Goal: Communication & Community: Answer question/provide support

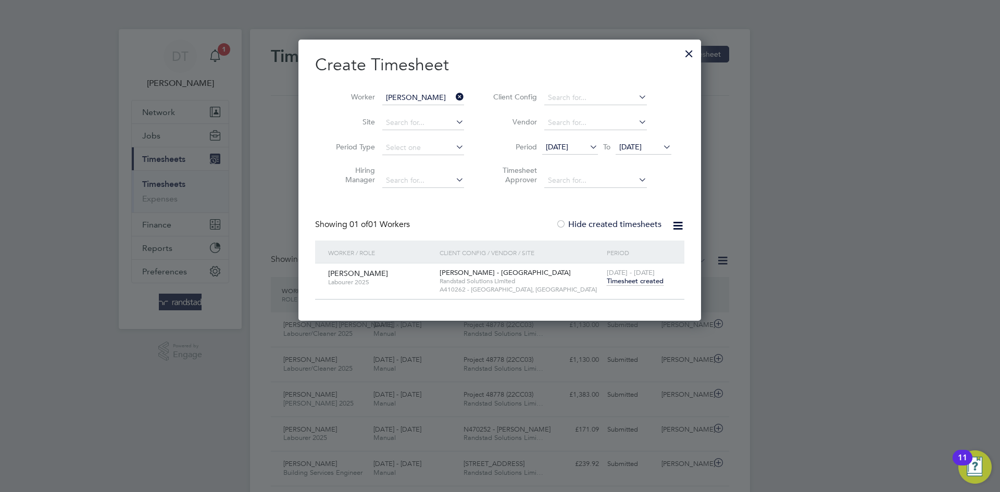
click at [454, 100] on icon at bounding box center [454, 97] width 0 height 15
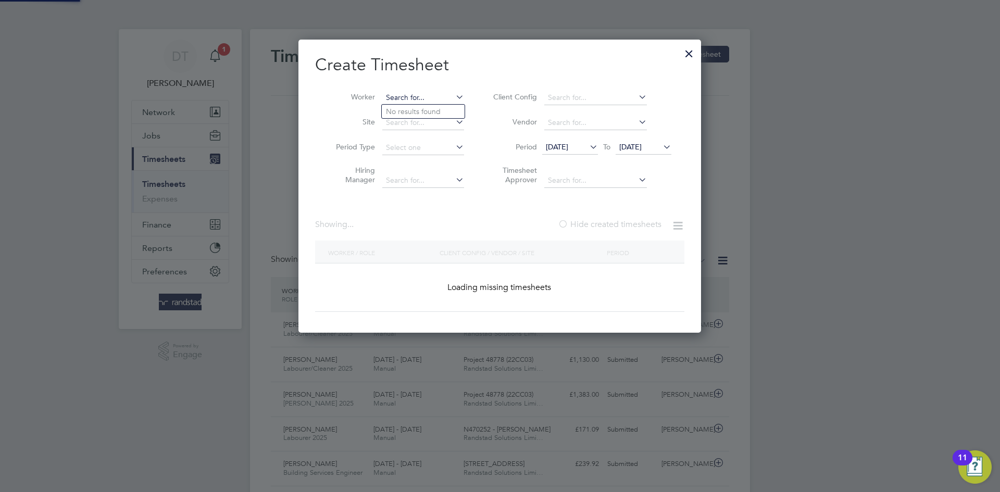
click at [428, 96] on input at bounding box center [423, 98] width 82 height 15
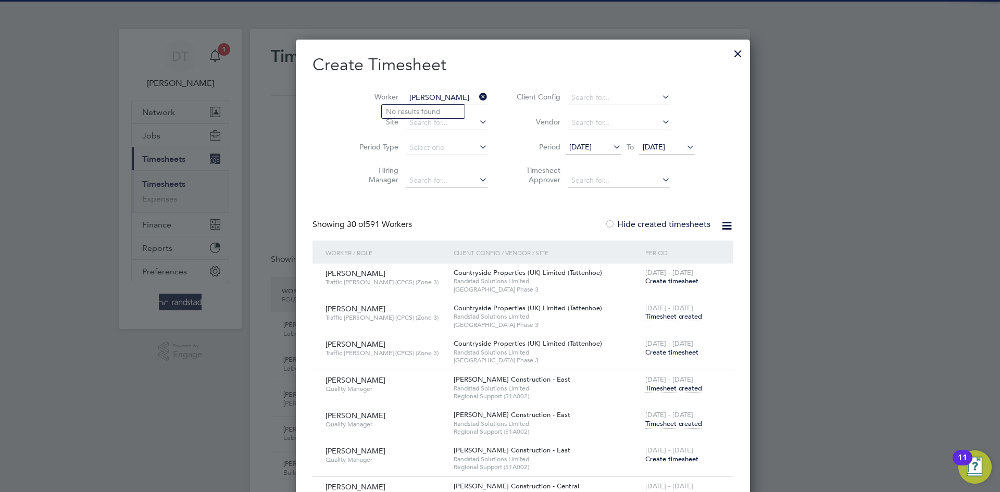
type input "[PERSON_NAME]"
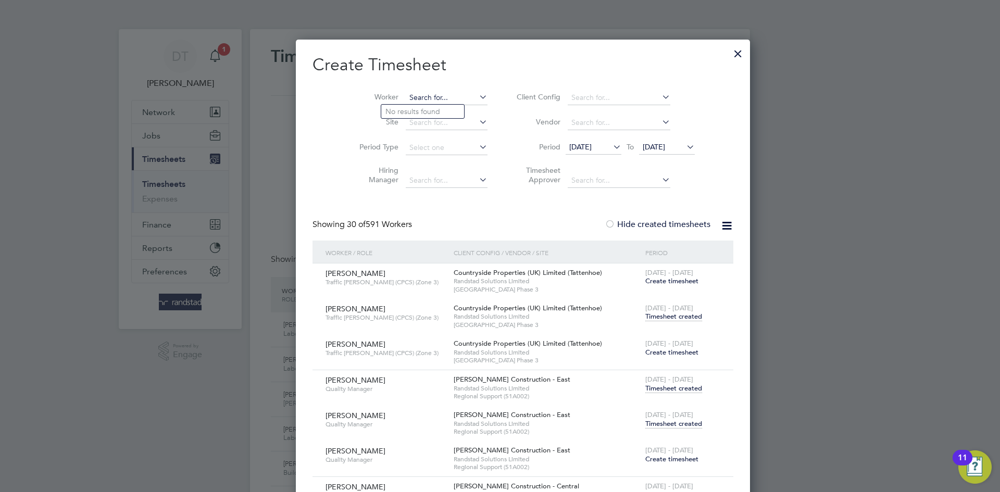
click at [419, 95] on input at bounding box center [447, 98] width 82 height 15
type input "[PERSON_NAME]"
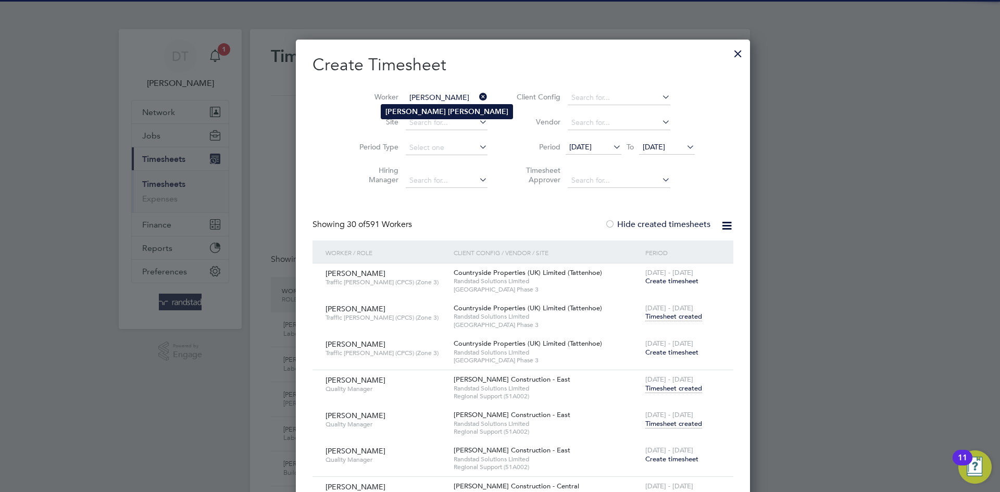
click at [448, 111] on b "[PERSON_NAME]" at bounding box center [478, 111] width 60 height 9
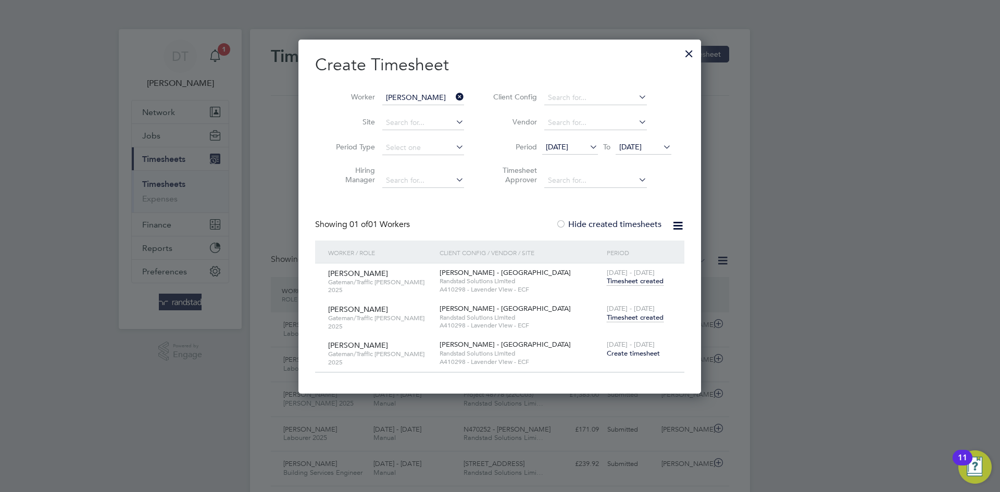
click at [632, 313] on span "Timesheet created" at bounding box center [635, 317] width 57 height 9
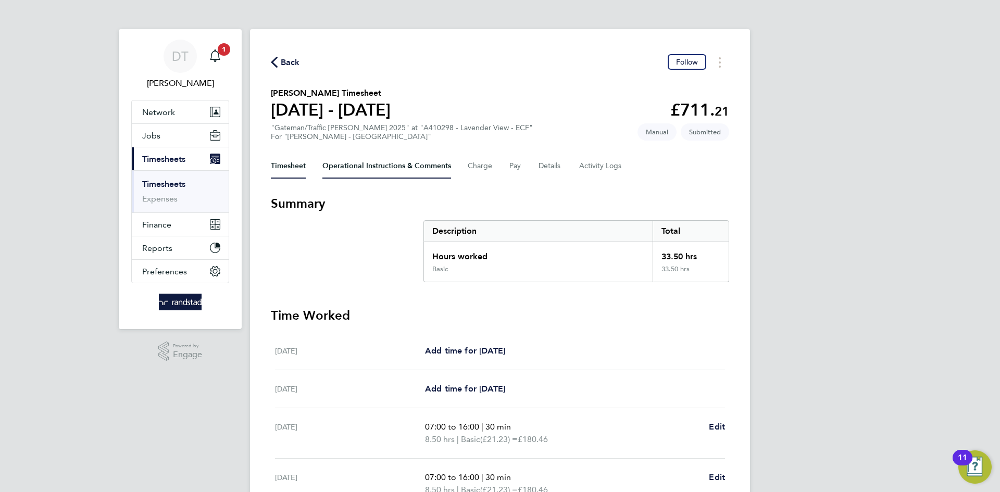
click at [348, 174] on Comments-tab "Operational Instructions & Comments" at bounding box center [386, 166] width 129 height 25
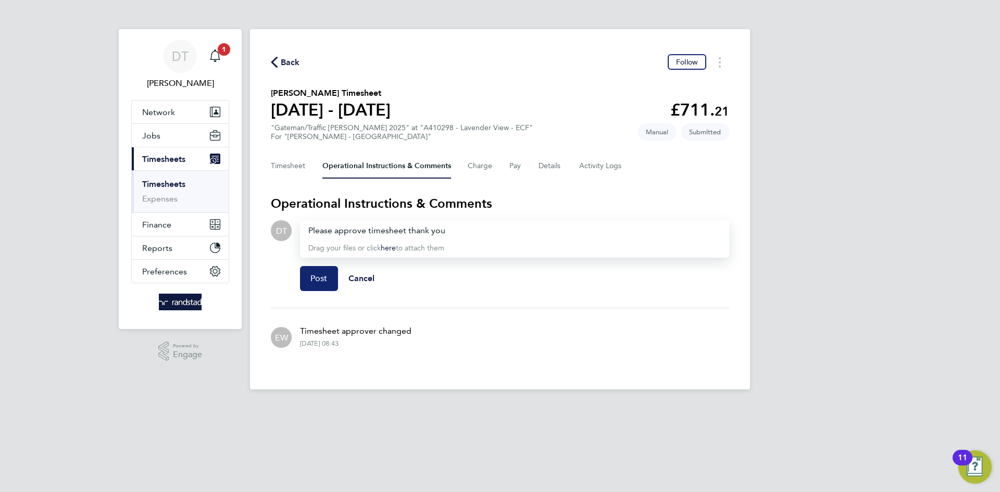
drag, startPoint x: 313, startPoint y: 277, endPoint x: 298, endPoint y: 180, distance: 98.6
click at [315, 277] on span "Post" at bounding box center [318, 278] width 17 height 10
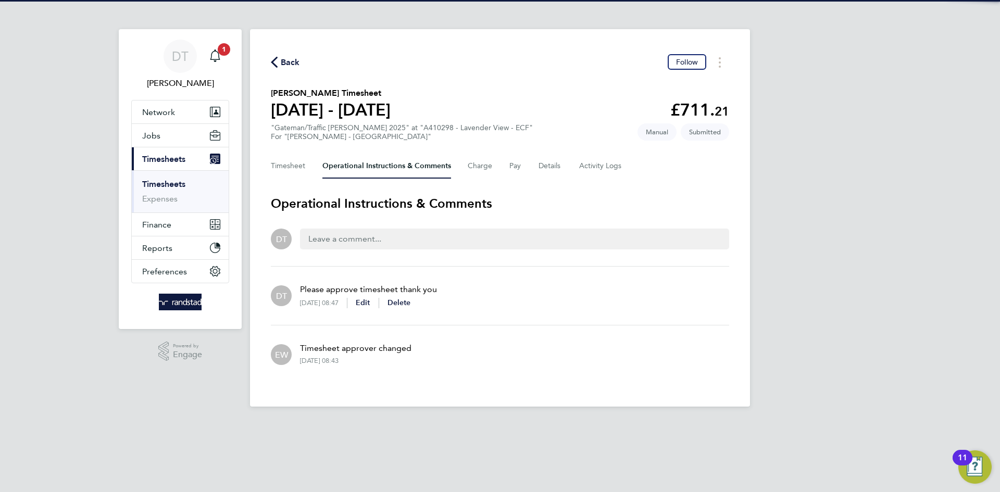
click at [288, 59] on span "Back" at bounding box center [290, 62] width 19 height 12
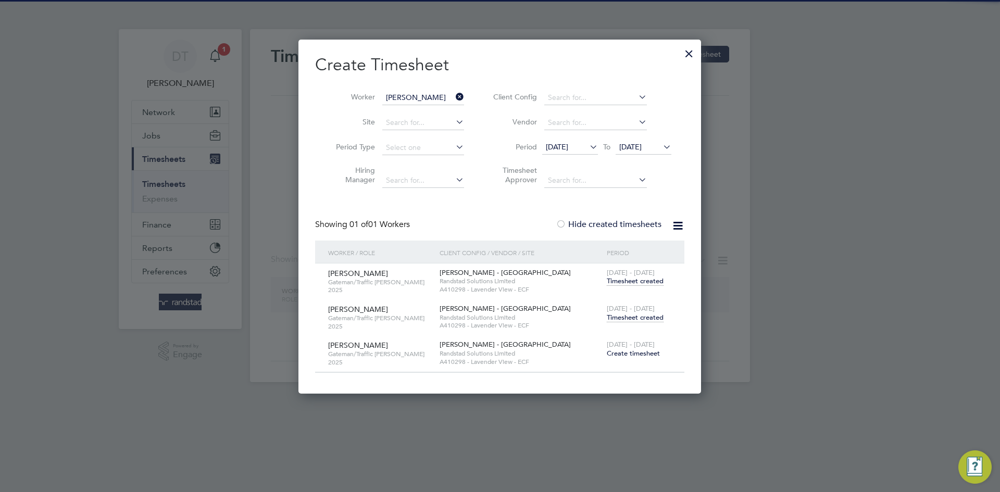
click at [454, 93] on icon at bounding box center [454, 97] width 0 height 15
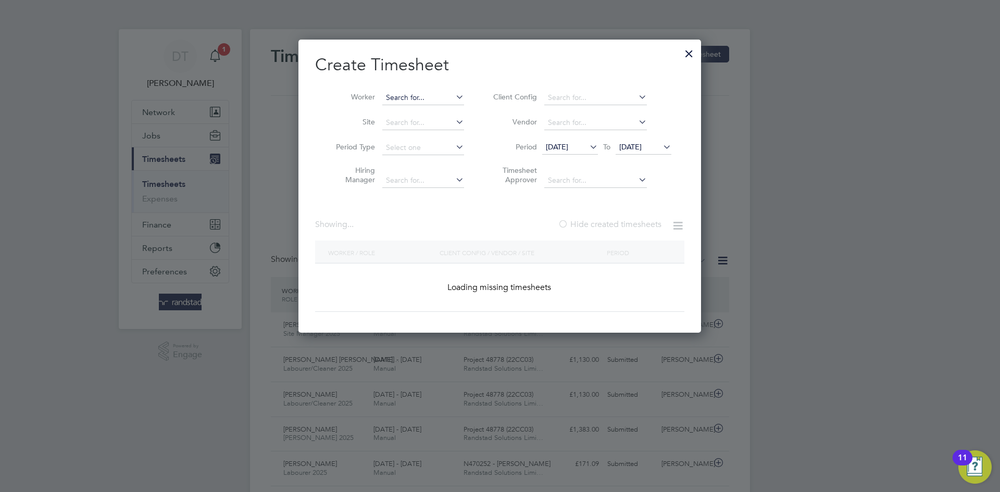
click at [408, 98] on input at bounding box center [423, 98] width 82 height 15
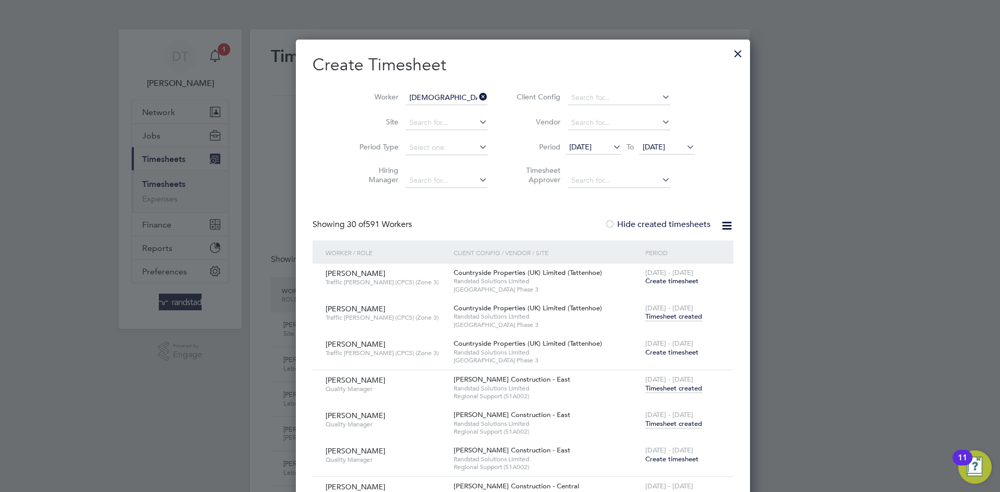
click at [471, 108] on b "[PERSON_NAME]" at bounding box center [501, 111] width 60 height 9
type input "[DEMOGRAPHIC_DATA][PERSON_NAME]"
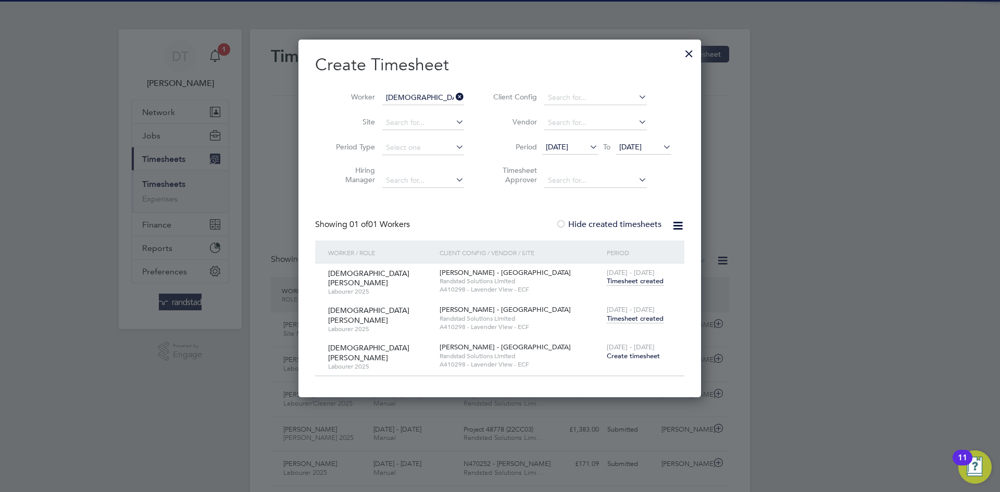
click at [624, 318] on span "Timesheet created" at bounding box center [635, 318] width 57 height 9
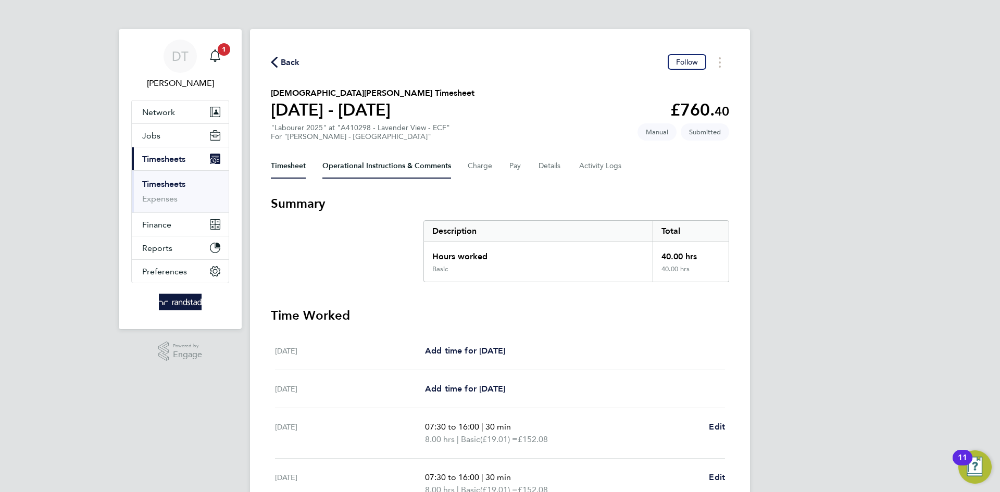
click at [348, 165] on Comments-tab "Operational Instructions & Comments" at bounding box center [386, 166] width 129 height 25
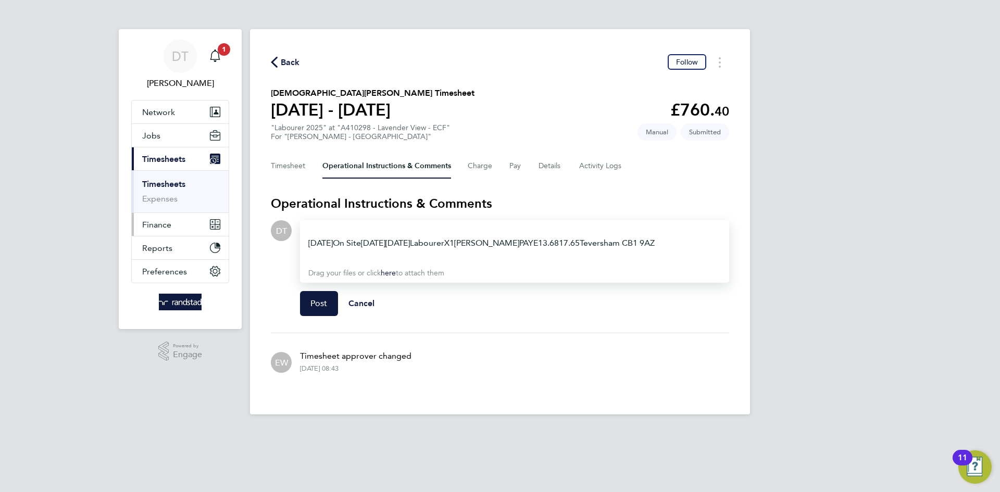
drag, startPoint x: 675, startPoint y: 230, endPoint x: 142, endPoint y: 216, distance: 532.9
click at [142, 216] on div "[PERSON_NAME] Notifications 1 Applications: Network Team Members Businesses Sit…" at bounding box center [500, 215] width 1000 height 431
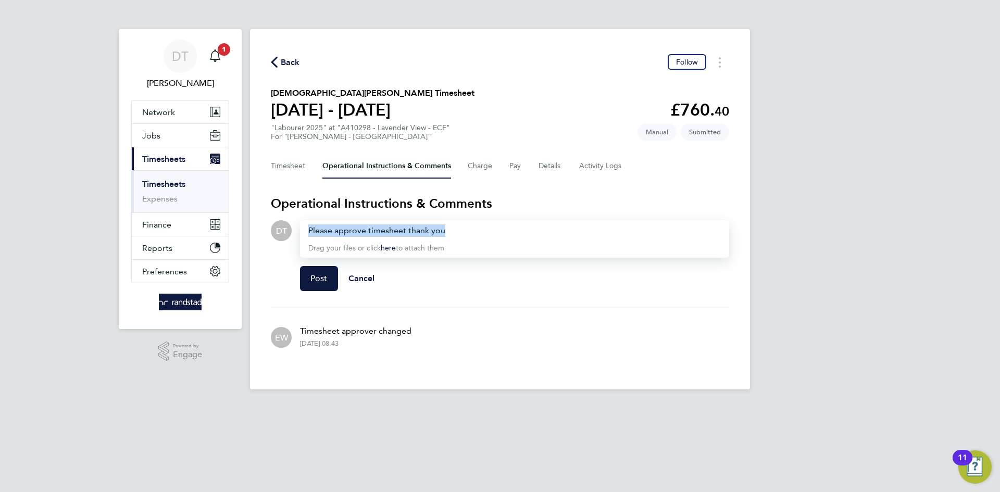
drag, startPoint x: 455, startPoint y: 230, endPoint x: 300, endPoint y: 223, distance: 154.8
click at [300, 223] on div "Please approve timesheet thank you Drag your files or click here to attach them" at bounding box center [514, 238] width 429 height 37
copy google-sheets-html-origin "Please approve timesheet thank you"
click at [319, 269] on button "Post" at bounding box center [319, 278] width 38 height 25
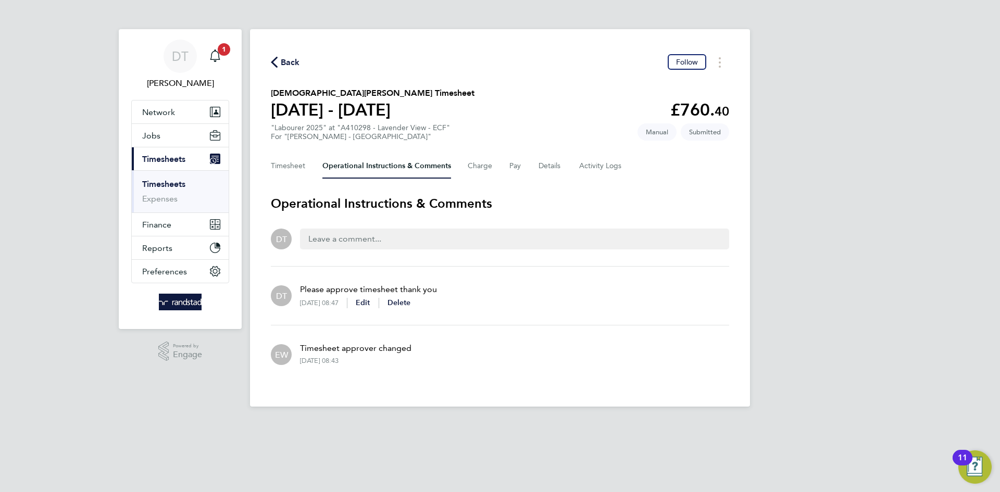
click at [284, 61] on span "Back" at bounding box center [290, 62] width 19 height 12
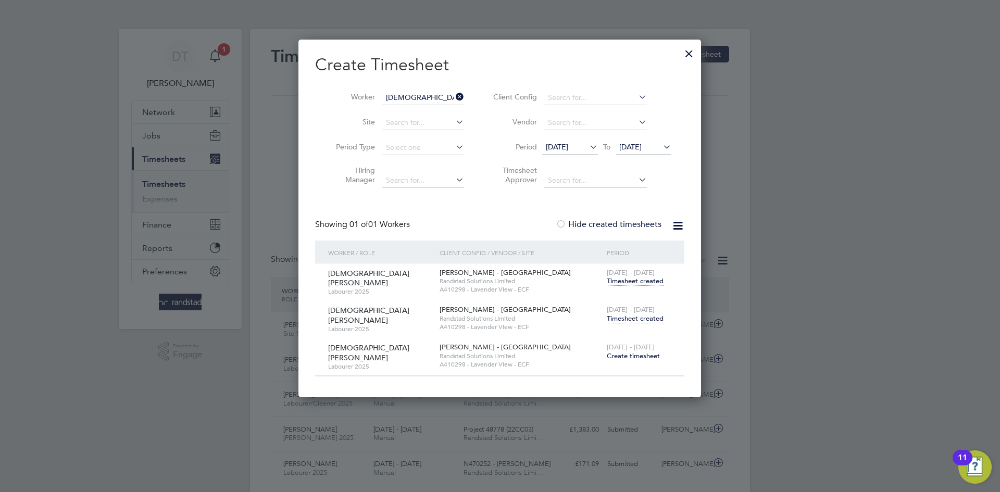
click at [454, 95] on icon at bounding box center [454, 97] width 0 height 15
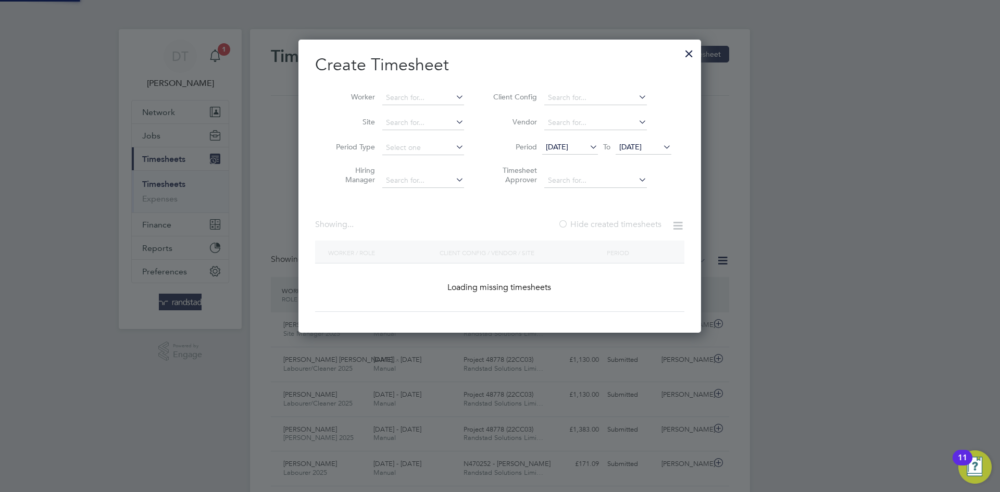
click at [425, 88] on li "Worker" at bounding box center [396, 97] width 162 height 25
click at [419, 93] on input at bounding box center [423, 98] width 82 height 15
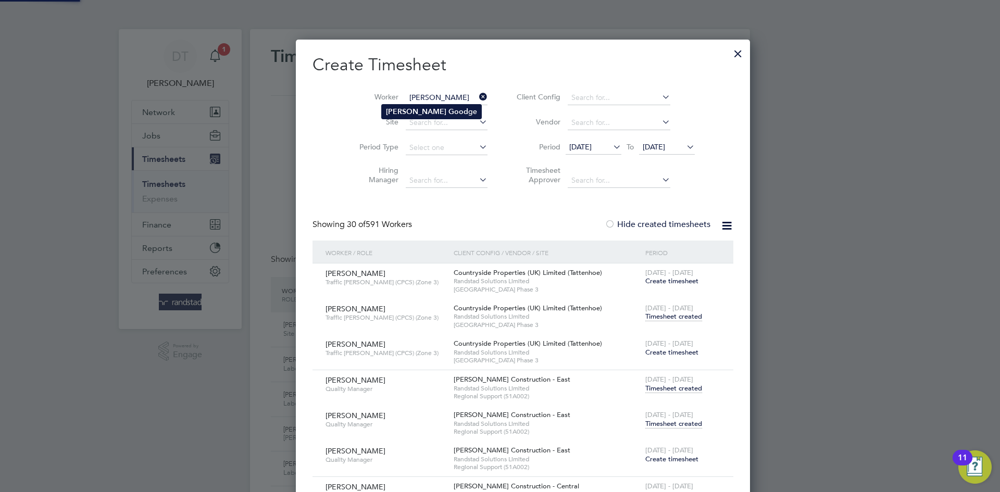
click at [410, 108] on b "[PERSON_NAME]" at bounding box center [416, 111] width 60 height 9
type input "[PERSON_NAME]"
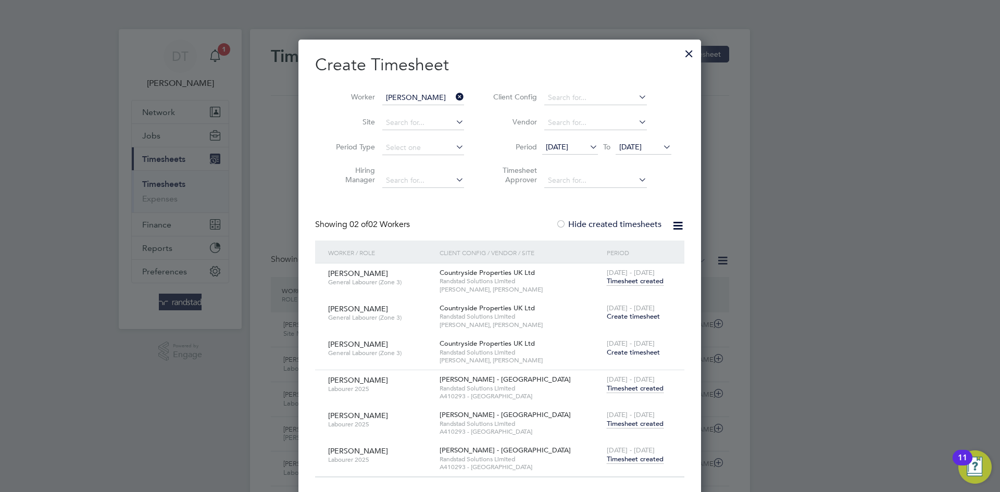
click at [632, 426] on span "Timesheet created" at bounding box center [635, 423] width 57 height 9
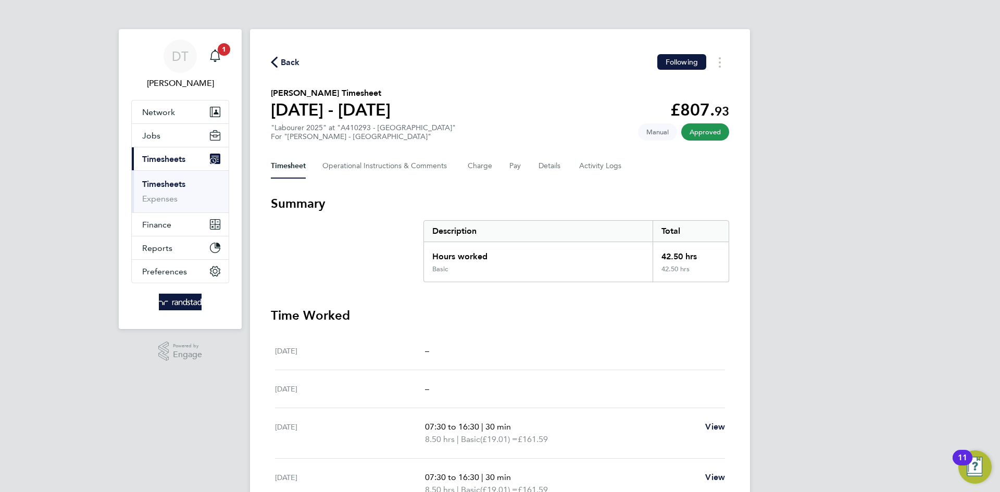
click at [290, 56] on span "Back" at bounding box center [290, 62] width 19 height 12
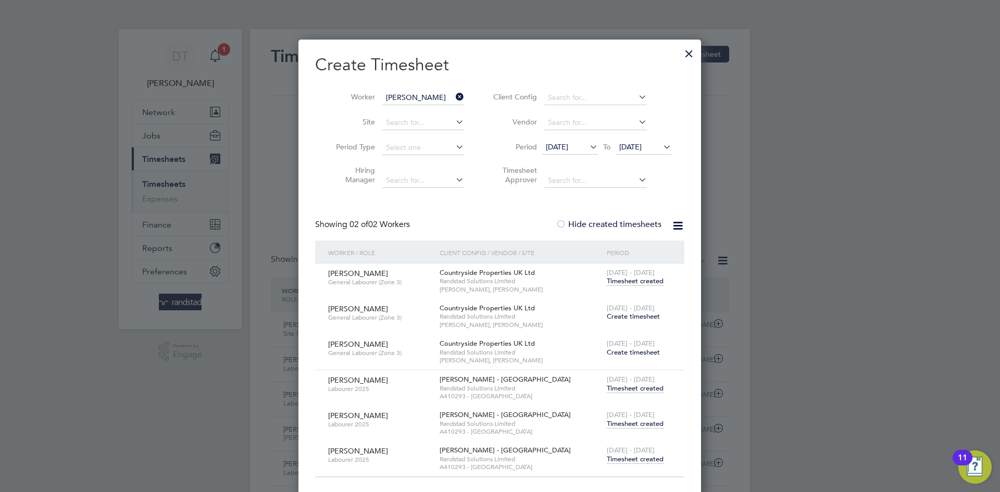
click at [454, 93] on icon at bounding box center [454, 97] width 0 height 15
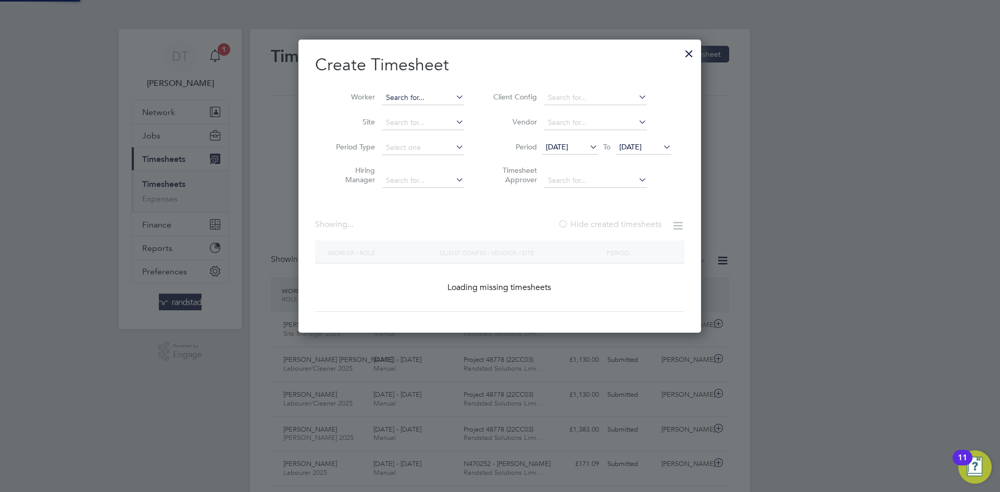
click at [435, 96] on input at bounding box center [423, 98] width 82 height 15
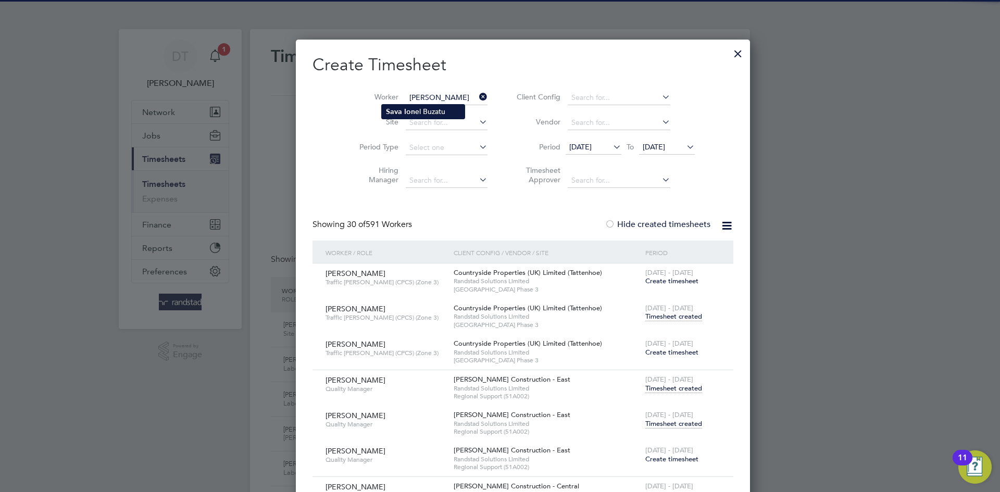
click at [410, 107] on b "Ion" at bounding box center [409, 111] width 11 height 9
type input "[PERSON_NAME]"
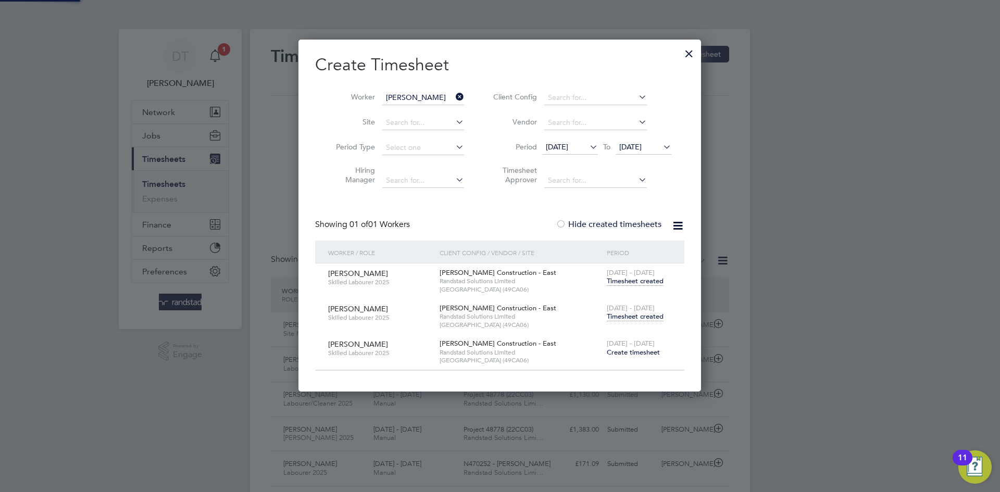
click at [621, 320] on span "Timesheet created" at bounding box center [635, 316] width 57 height 9
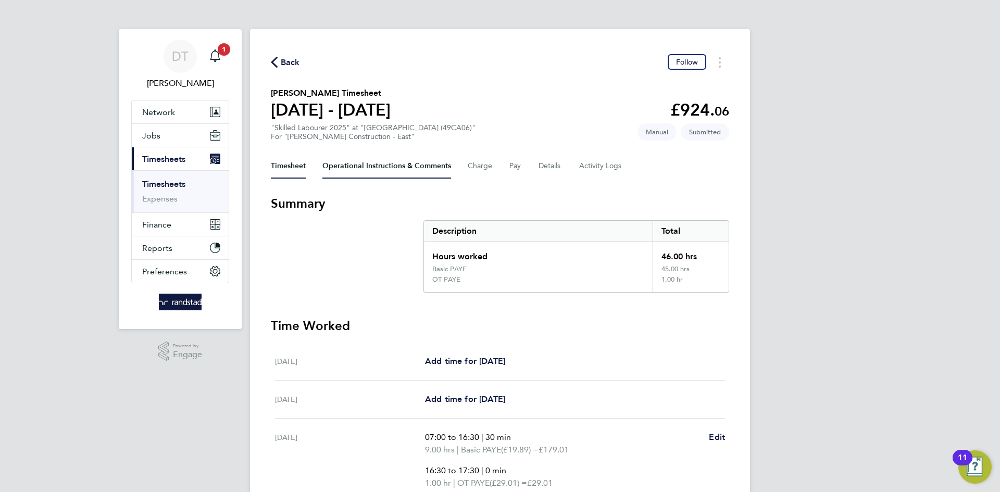
click at [358, 168] on Comments-tab "Operational Instructions & Comments" at bounding box center [386, 166] width 129 height 25
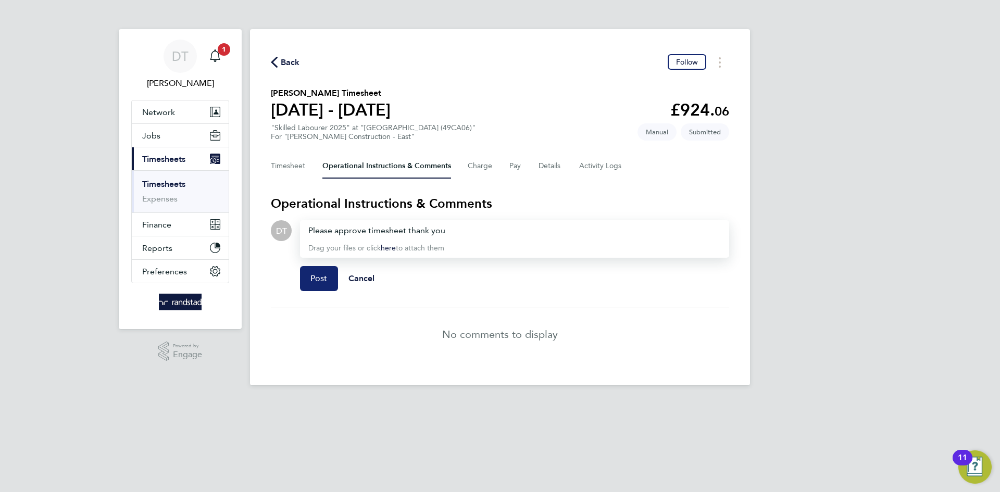
click at [319, 282] on span "Post" at bounding box center [318, 278] width 17 height 10
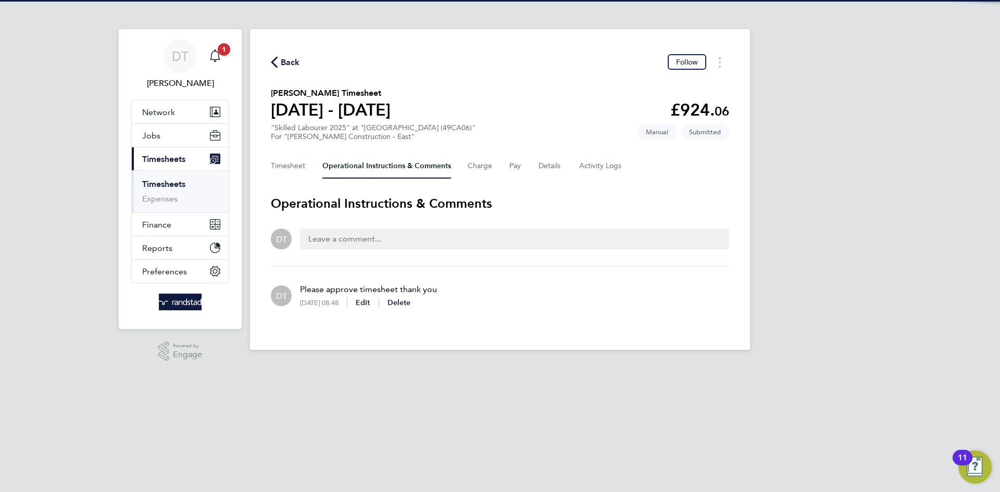
click at [285, 62] on span "Back" at bounding box center [290, 62] width 19 height 12
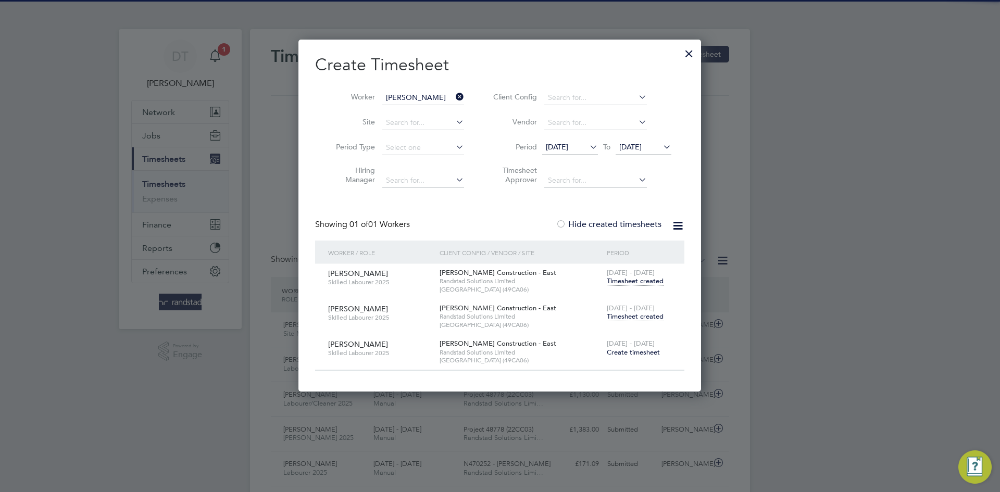
click at [454, 98] on icon at bounding box center [454, 97] width 0 height 15
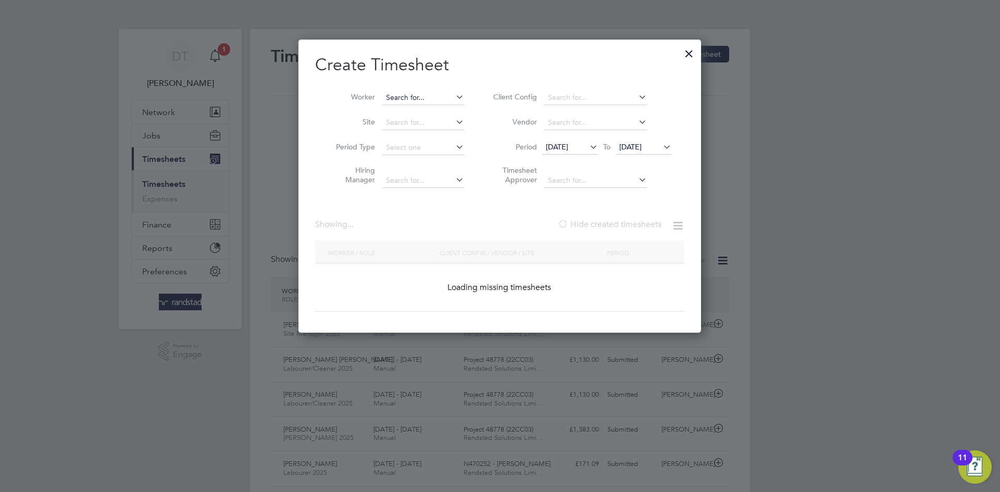
click at [421, 96] on input at bounding box center [423, 98] width 82 height 15
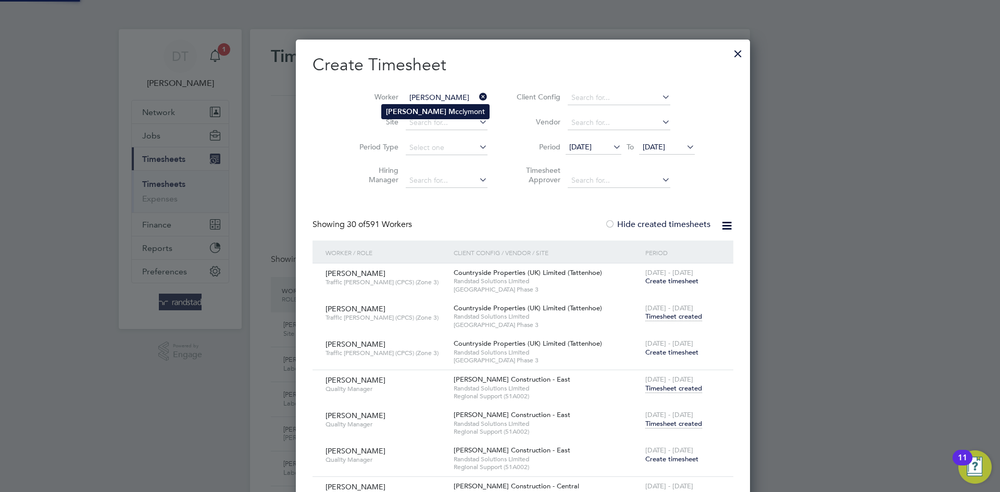
click at [448, 109] on b "Mc" at bounding box center [453, 111] width 10 height 9
type input "[PERSON_NAME]"
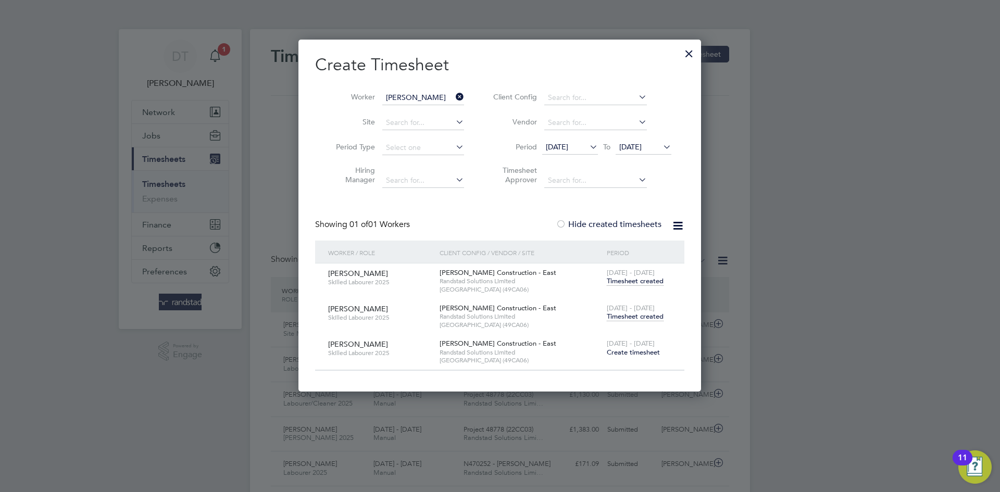
click at [640, 320] on span "Timesheet created" at bounding box center [635, 316] width 57 height 9
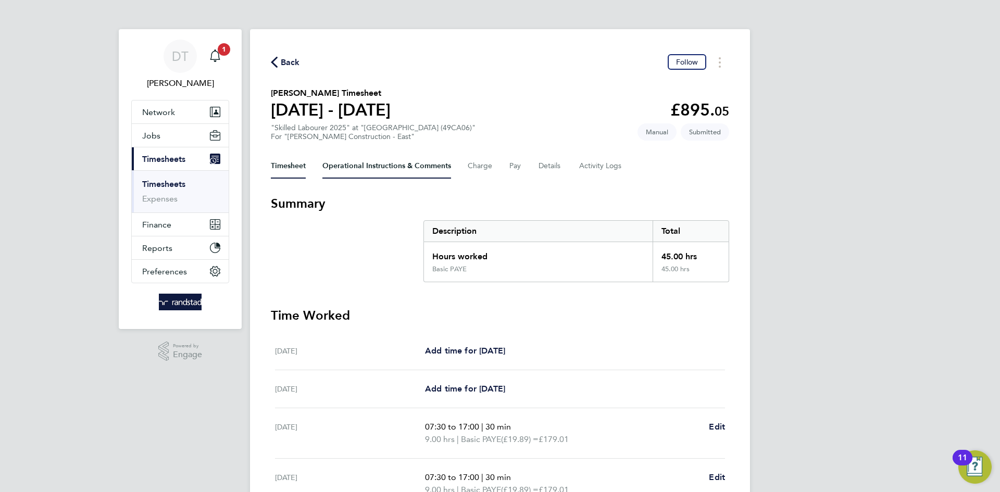
click at [353, 166] on Comments-tab "Operational Instructions & Comments" at bounding box center [386, 166] width 129 height 25
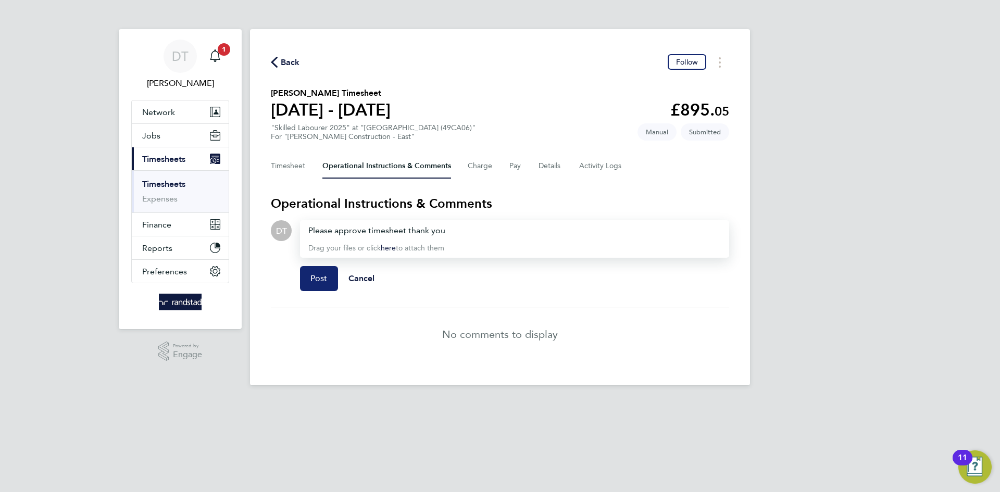
click at [315, 277] on span "Post" at bounding box center [318, 278] width 17 height 10
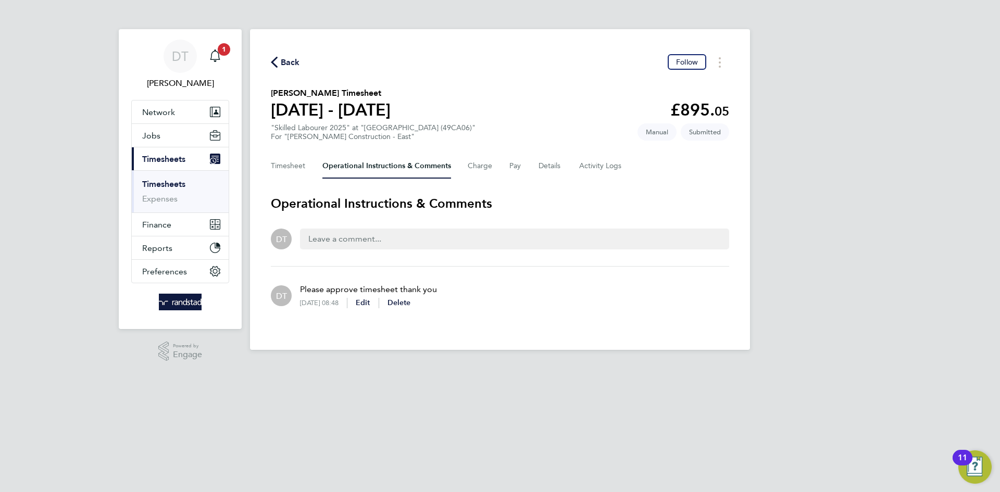
click at [297, 49] on div "Back Follow [PERSON_NAME] Timesheet [DATE] - [DATE] £895. 05 "Skilled Labourer …" at bounding box center [500, 189] width 500 height 321
click at [293, 62] on span "Back" at bounding box center [290, 62] width 19 height 12
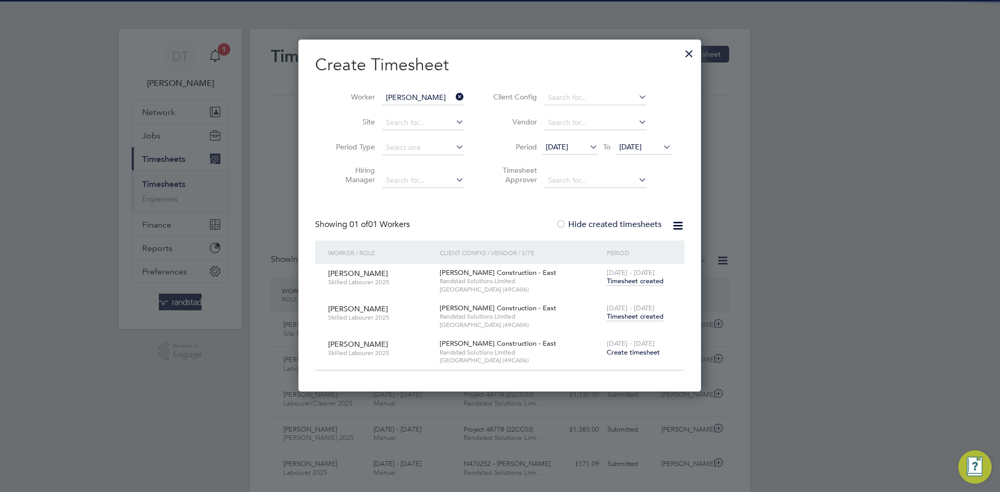
click at [454, 96] on icon at bounding box center [454, 97] width 0 height 15
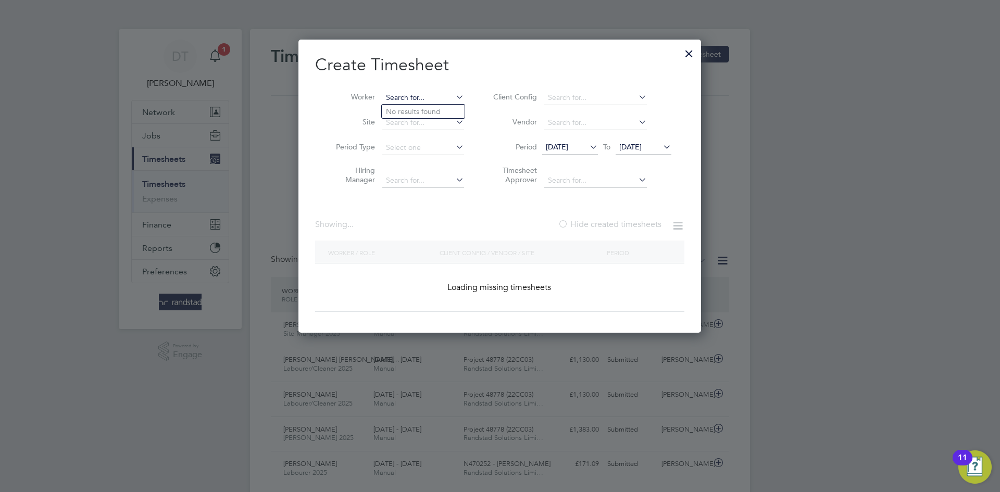
click at [430, 93] on input at bounding box center [423, 98] width 82 height 15
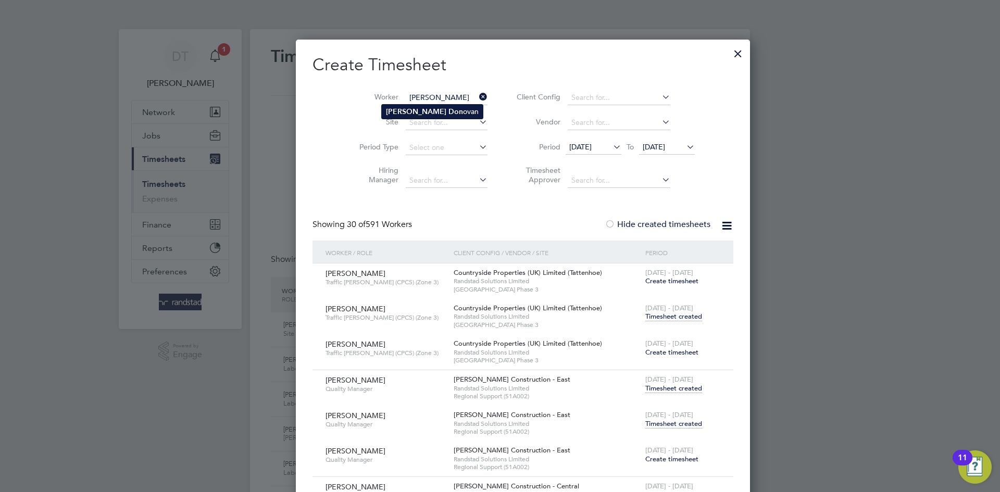
click at [448, 112] on b "Don" at bounding box center [455, 111] width 15 height 9
type input "[PERSON_NAME]"
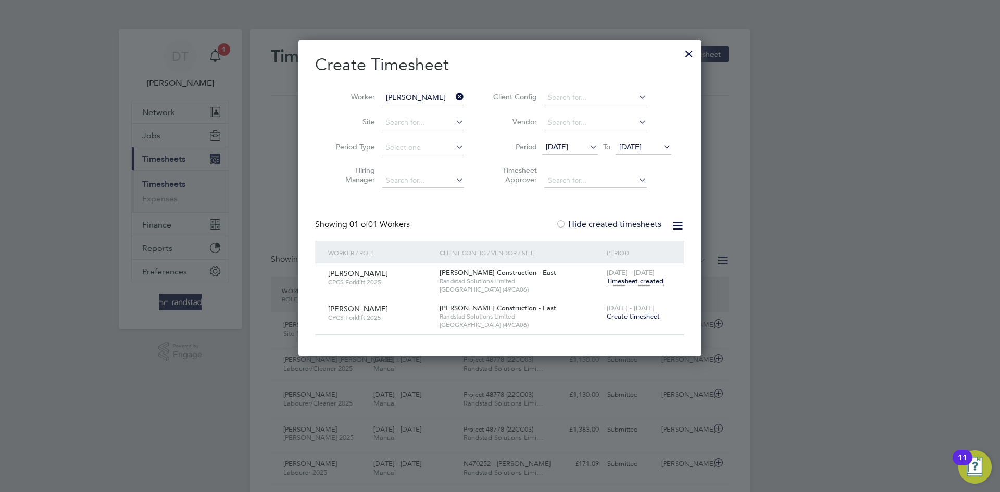
click at [624, 277] on span "Timesheet created" at bounding box center [635, 281] width 57 height 9
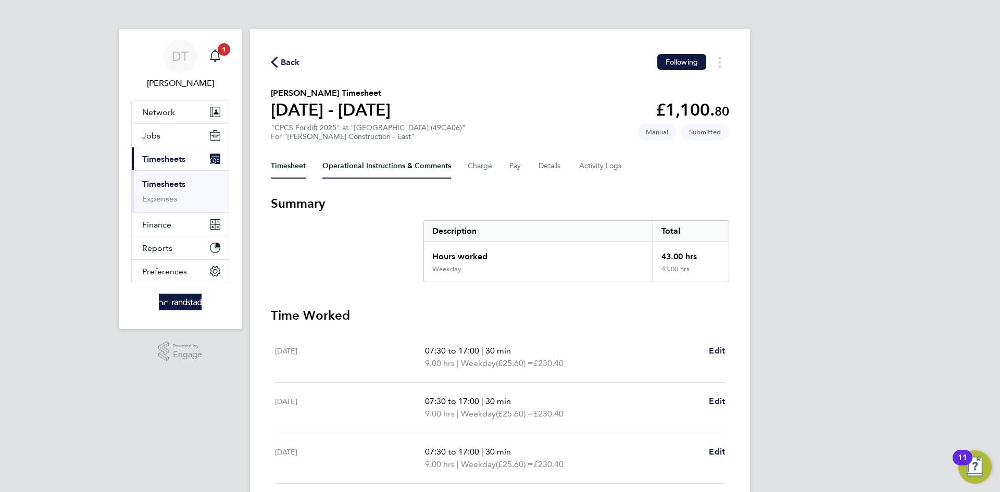
click at [365, 169] on Comments-tab "Operational Instructions & Comments" at bounding box center [386, 166] width 129 height 25
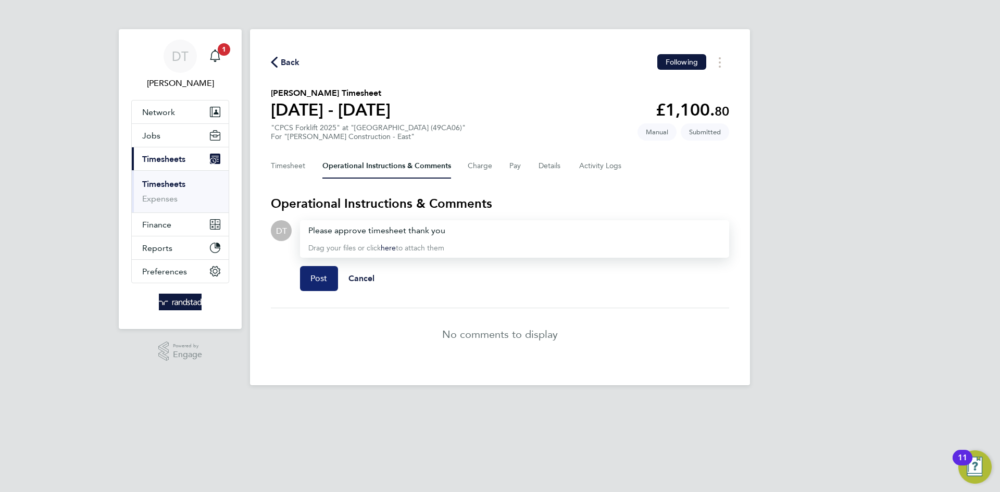
click at [307, 285] on button "Post" at bounding box center [319, 278] width 38 height 25
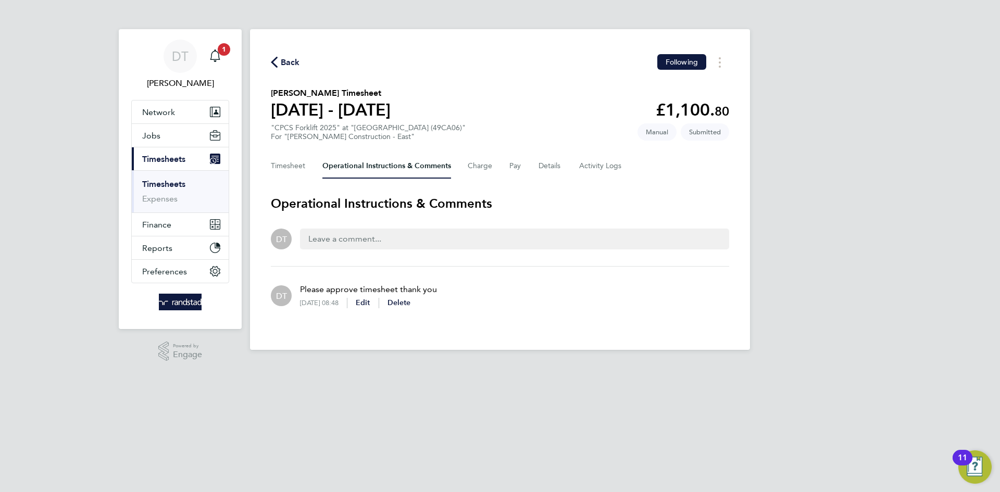
click at [285, 59] on span "Back" at bounding box center [290, 62] width 19 height 12
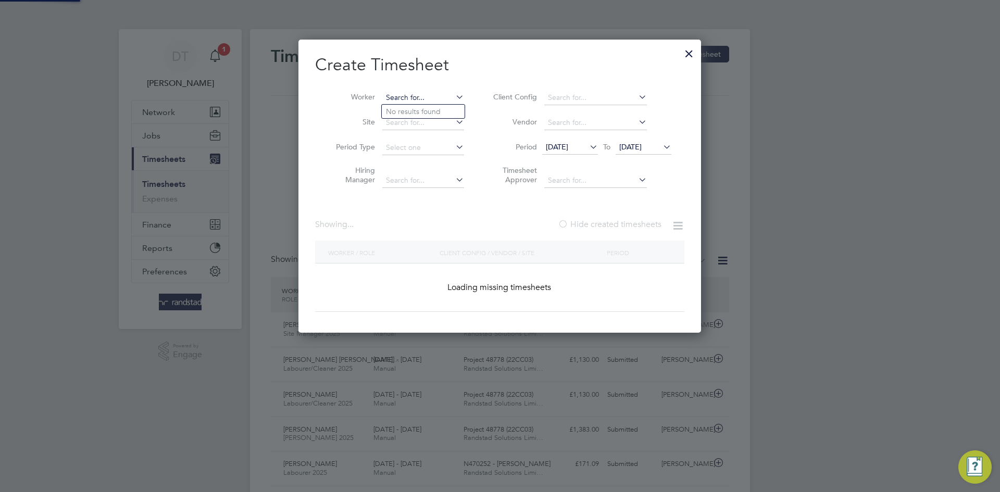
click at [445, 97] on input at bounding box center [423, 98] width 82 height 15
click at [444, 97] on input at bounding box center [423, 98] width 82 height 15
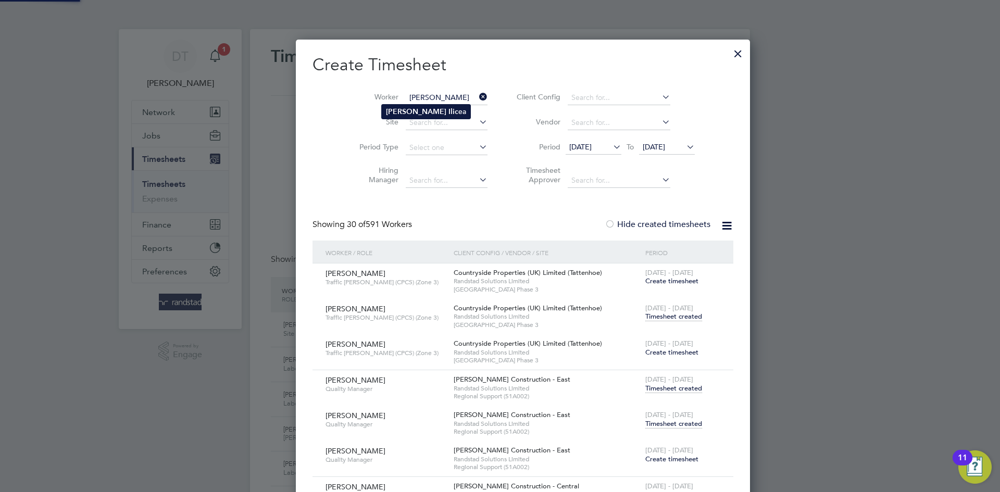
click at [448, 111] on b "Ilic" at bounding box center [453, 111] width 10 height 9
type input "[PERSON_NAME]"
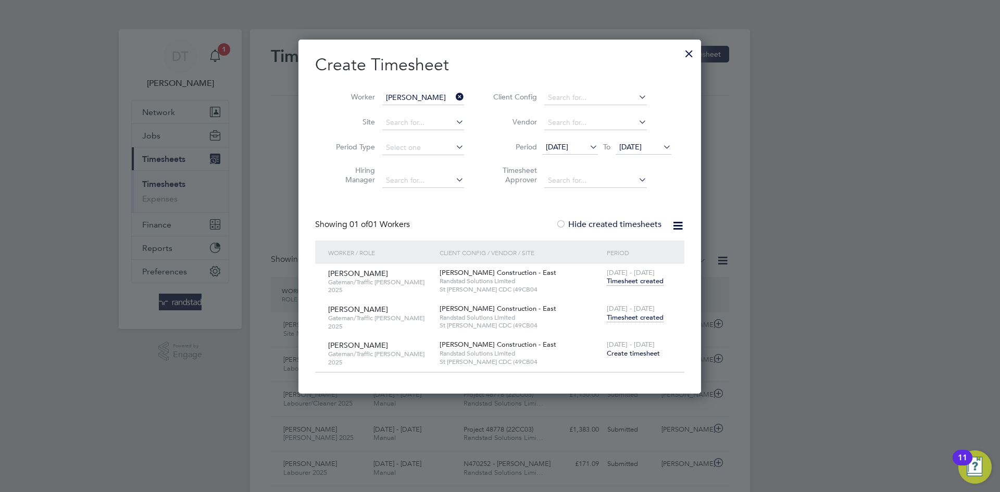
click at [641, 316] on span "Timesheet created" at bounding box center [635, 317] width 57 height 9
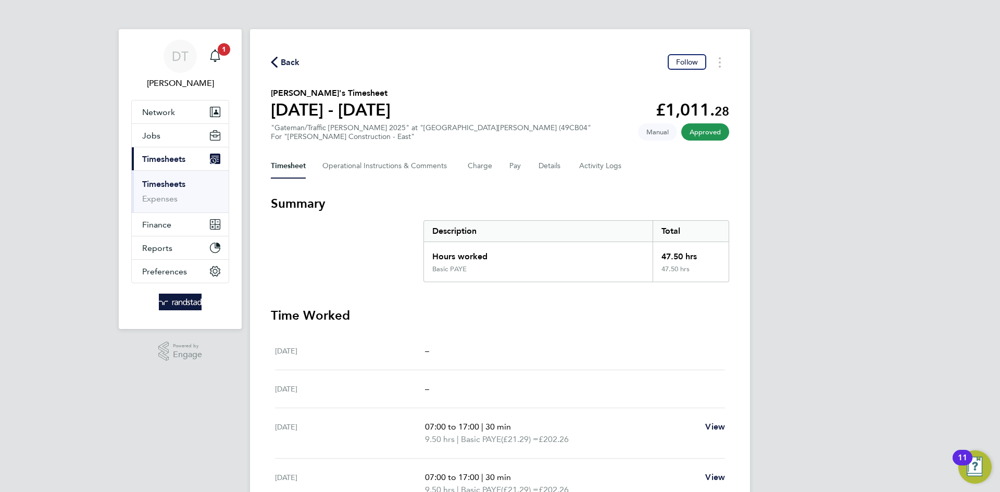
click at [285, 56] on span "Back" at bounding box center [290, 62] width 19 height 12
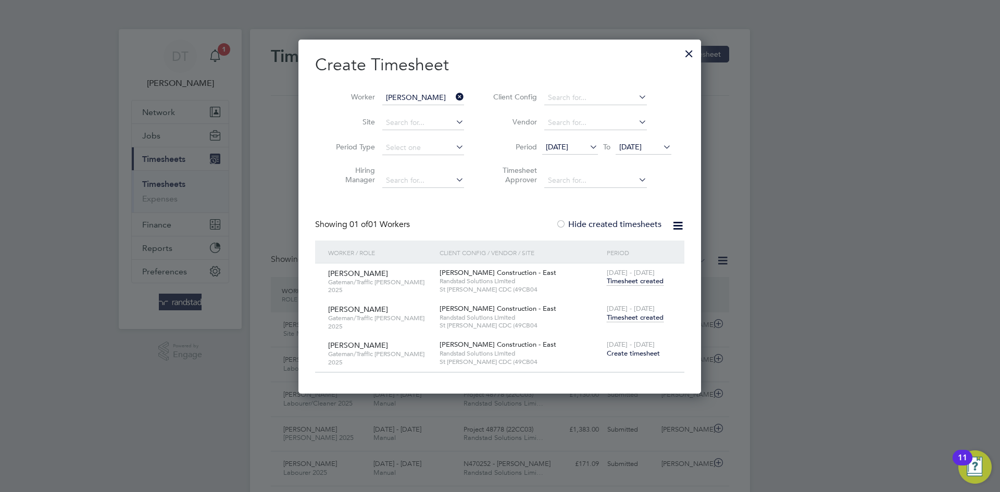
click at [454, 96] on icon at bounding box center [454, 97] width 0 height 15
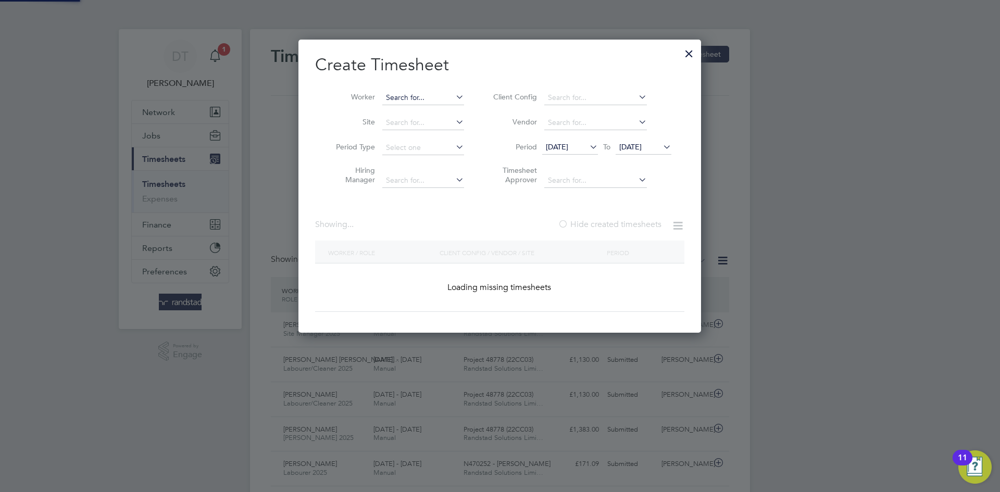
click at [438, 97] on input at bounding box center [423, 98] width 82 height 15
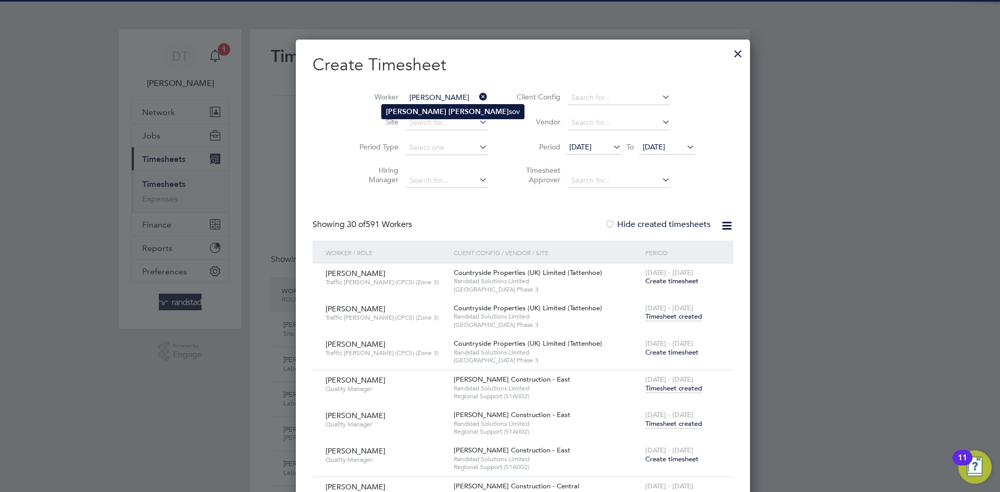
click at [402, 107] on b "[PERSON_NAME]" at bounding box center [416, 111] width 60 height 9
type input "[PERSON_NAME]"
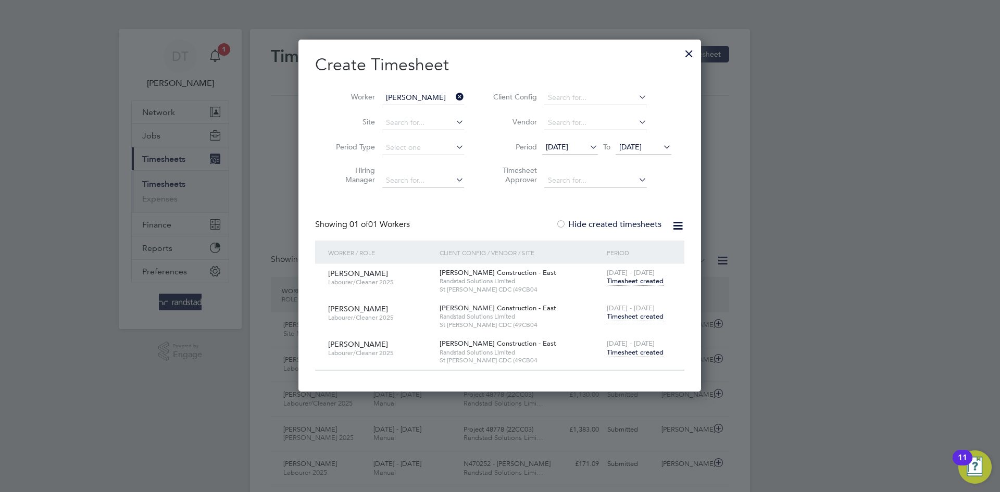
click at [623, 318] on span "Timesheet created" at bounding box center [635, 316] width 57 height 9
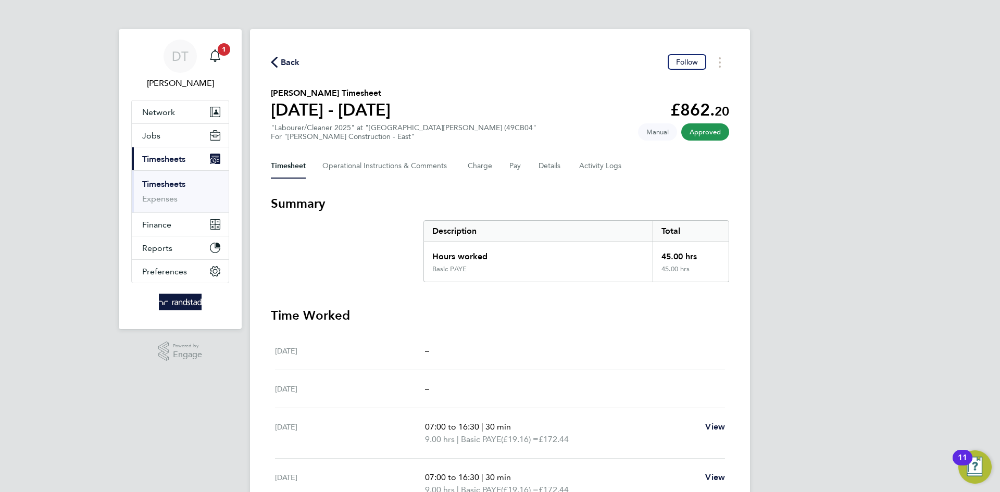
click at [293, 64] on span "Back" at bounding box center [290, 62] width 19 height 12
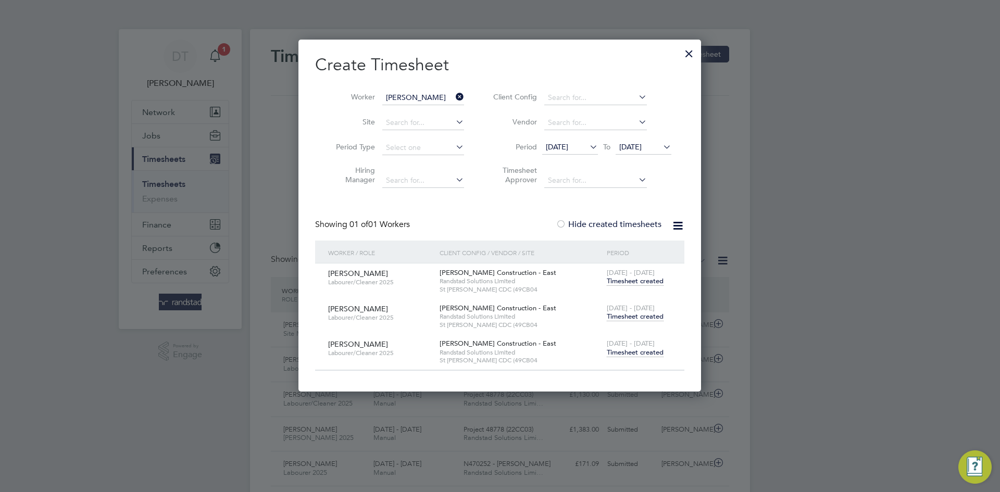
click at [454, 96] on icon at bounding box center [454, 97] width 0 height 15
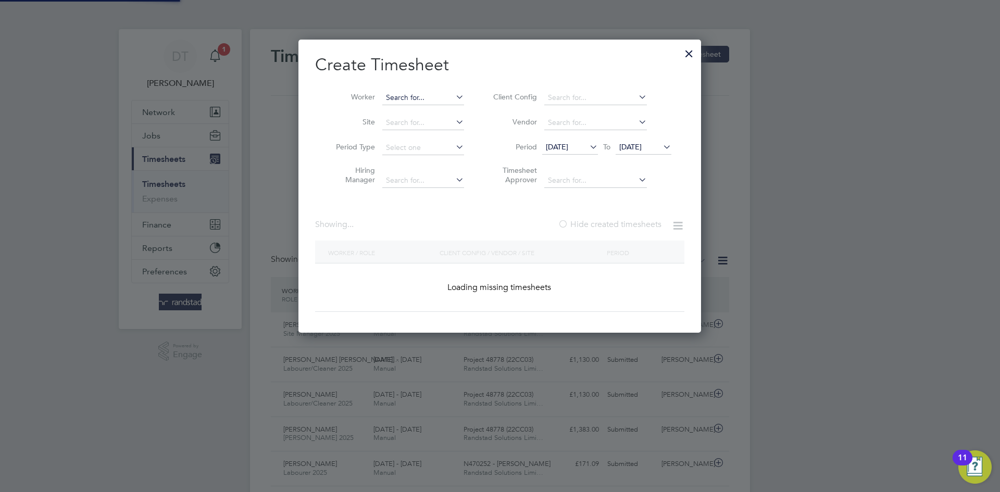
click at [433, 102] on input at bounding box center [423, 98] width 82 height 15
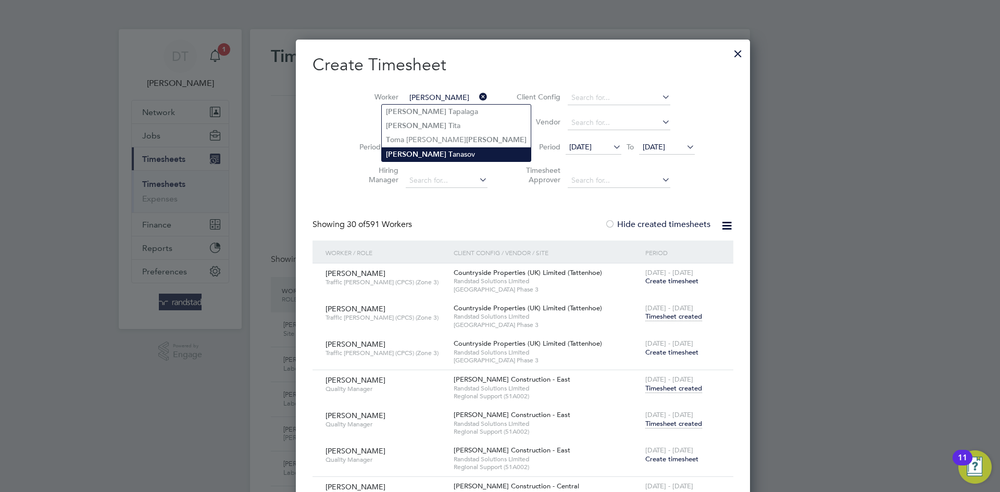
click at [416, 154] on b "[PERSON_NAME]" at bounding box center [416, 154] width 60 height 9
type input "[PERSON_NAME]"
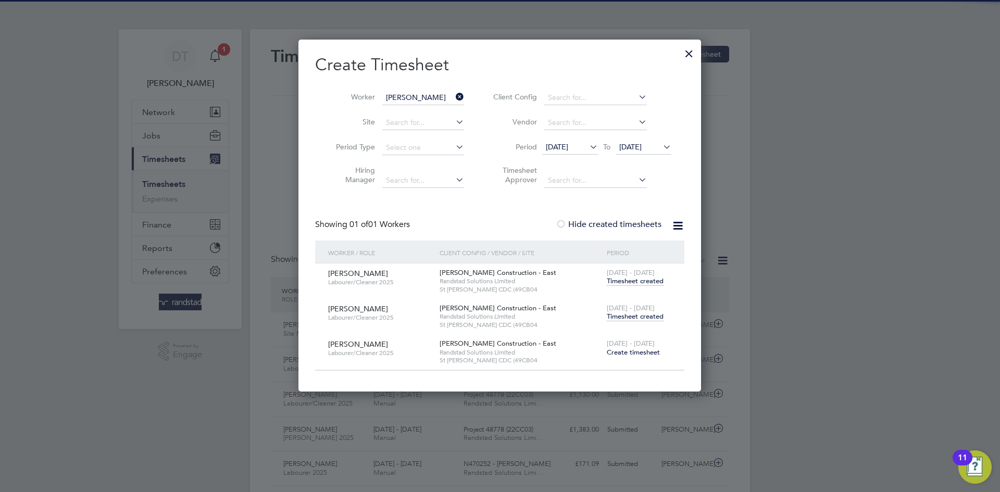
click at [628, 318] on span "Timesheet created" at bounding box center [635, 316] width 57 height 9
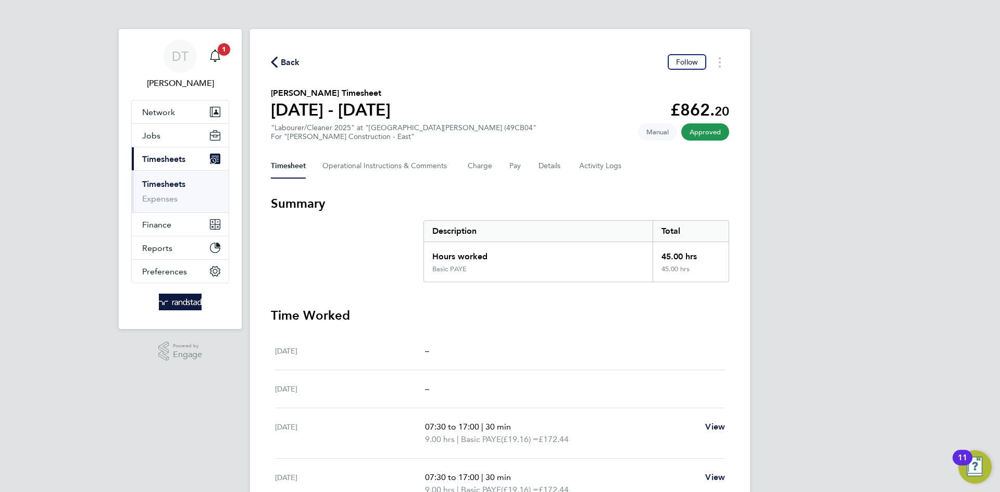
click at [290, 64] on span "Back" at bounding box center [290, 62] width 19 height 12
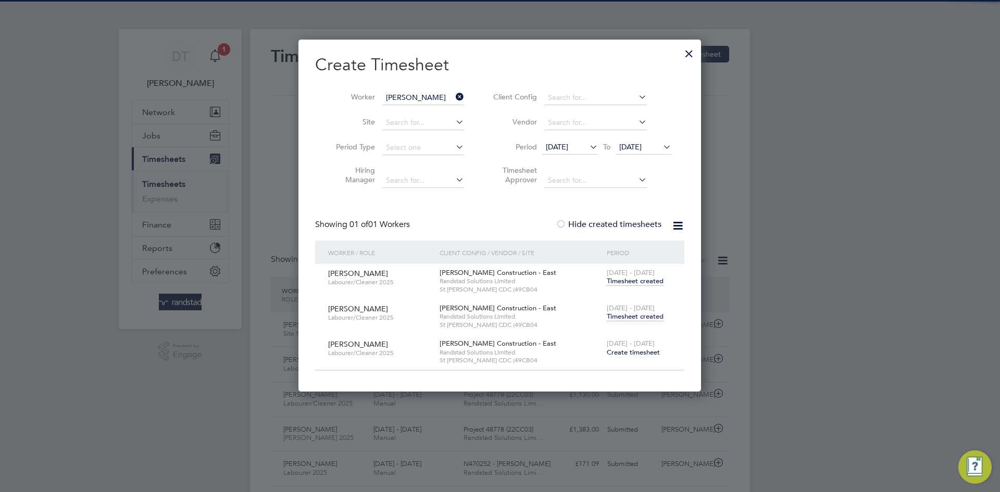
click at [454, 94] on icon at bounding box center [454, 97] width 0 height 15
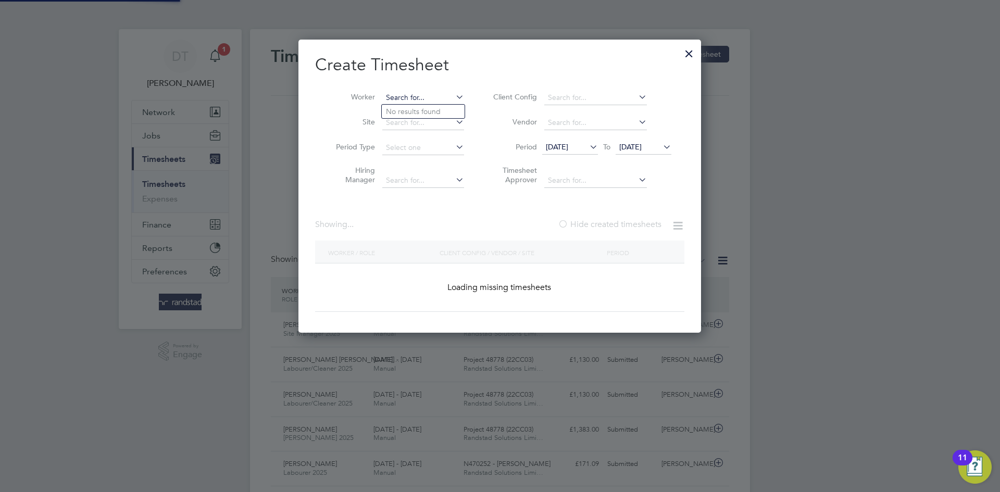
click at [409, 99] on input at bounding box center [423, 98] width 82 height 15
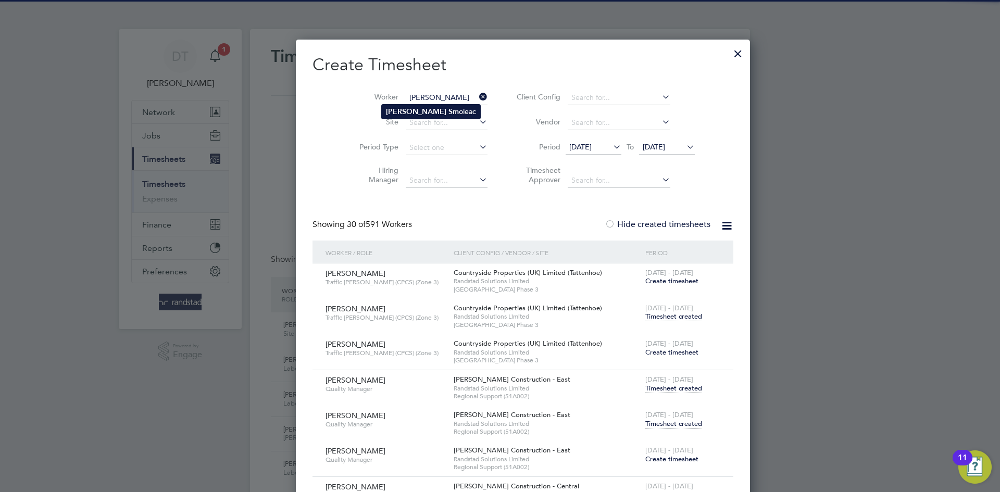
click at [401, 105] on li "[PERSON_NAME]" at bounding box center [431, 112] width 98 height 14
type input "[PERSON_NAME]"
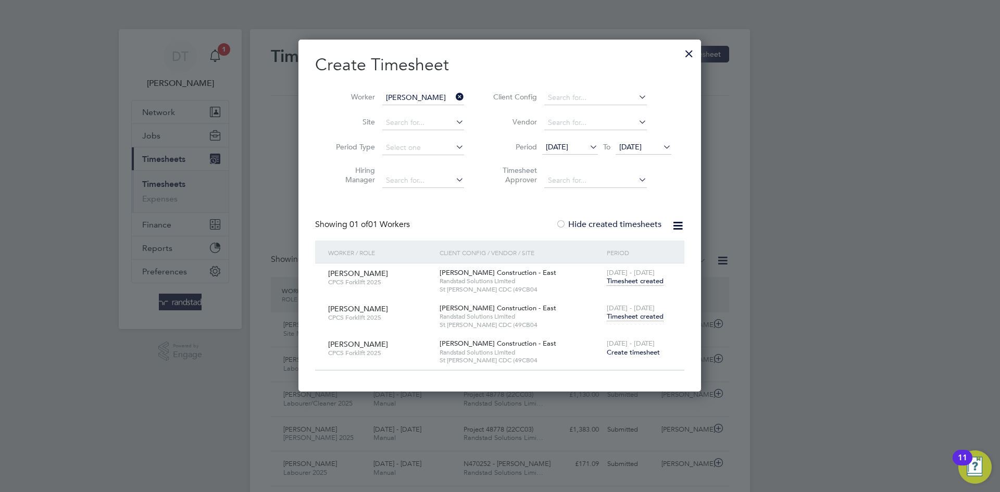
click at [626, 314] on span "Timesheet created" at bounding box center [635, 316] width 57 height 9
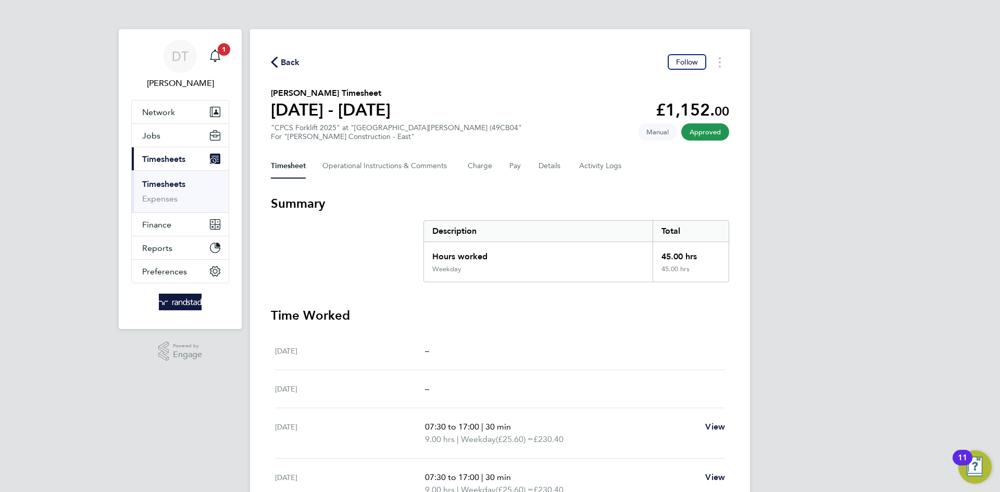
click at [288, 60] on span "Back" at bounding box center [290, 62] width 19 height 12
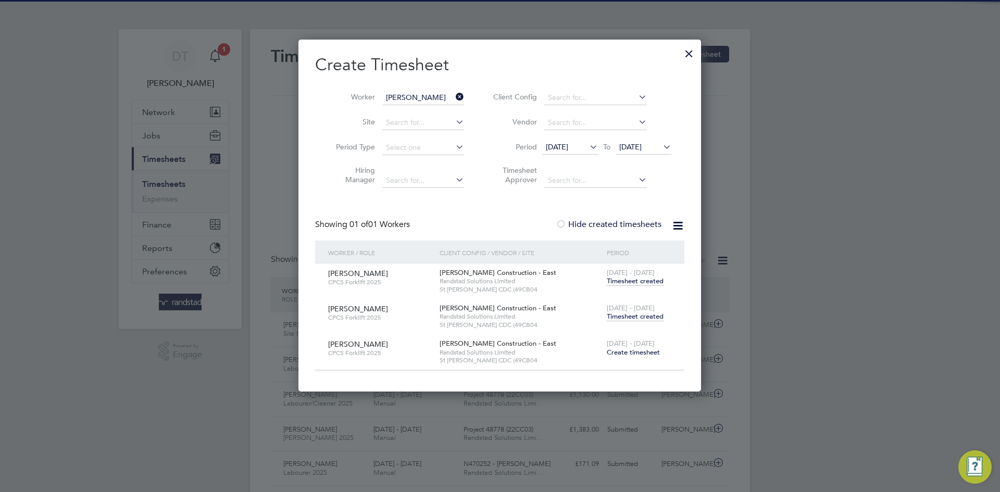
click at [454, 96] on icon at bounding box center [454, 97] width 0 height 15
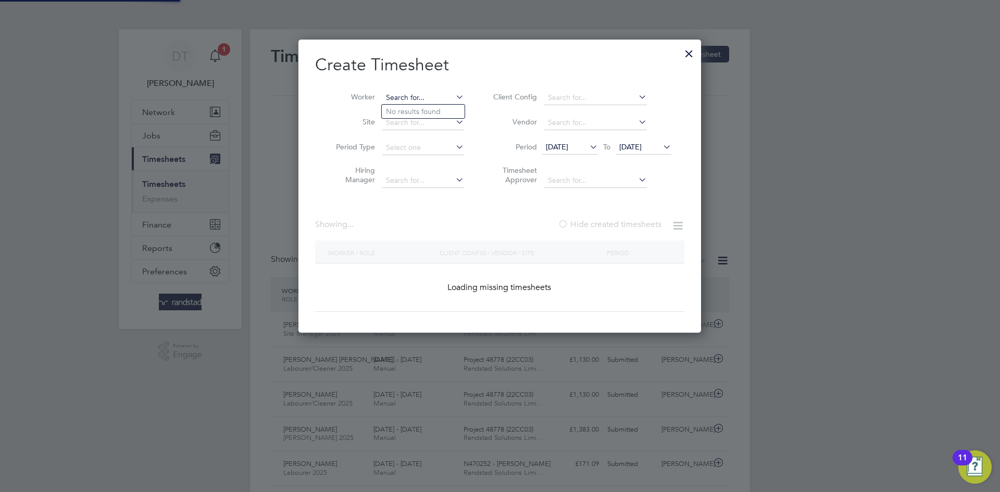
click at [420, 96] on input at bounding box center [423, 98] width 82 height 15
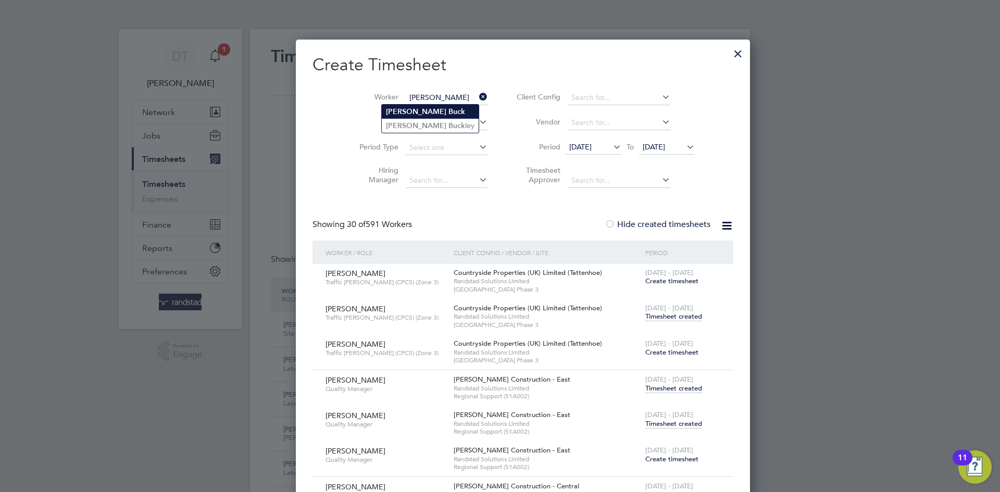
type input "[PERSON_NAME]"
click at [448, 111] on b "Buck" at bounding box center [456, 111] width 17 height 9
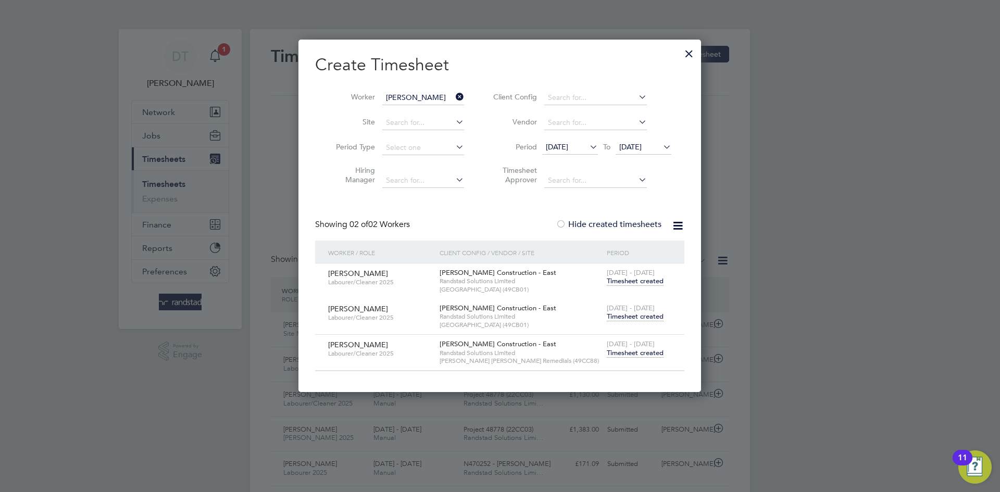
click at [626, 315] on span "Timesheet created" at bounding box center [635, 316] width 57 height 9
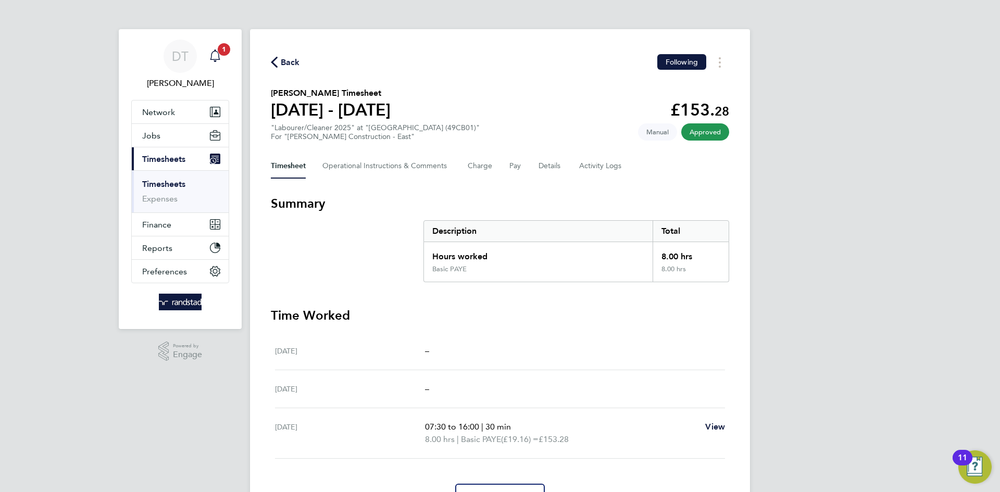
click at [217, 49] on app-alerts-badge "1" at bounding box center [224, 49] width 14 height 14
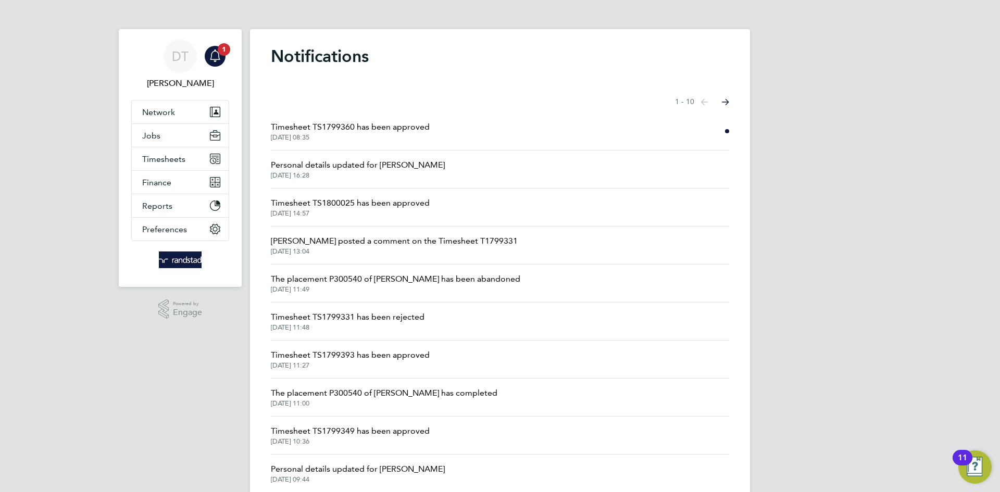
click at [336, 123] on span "Timesheet TS1799360 has been approved" at bounding box center [350, 127] width 159 height 12
